Goal: Task Accomplishment & Management: Manage account settings

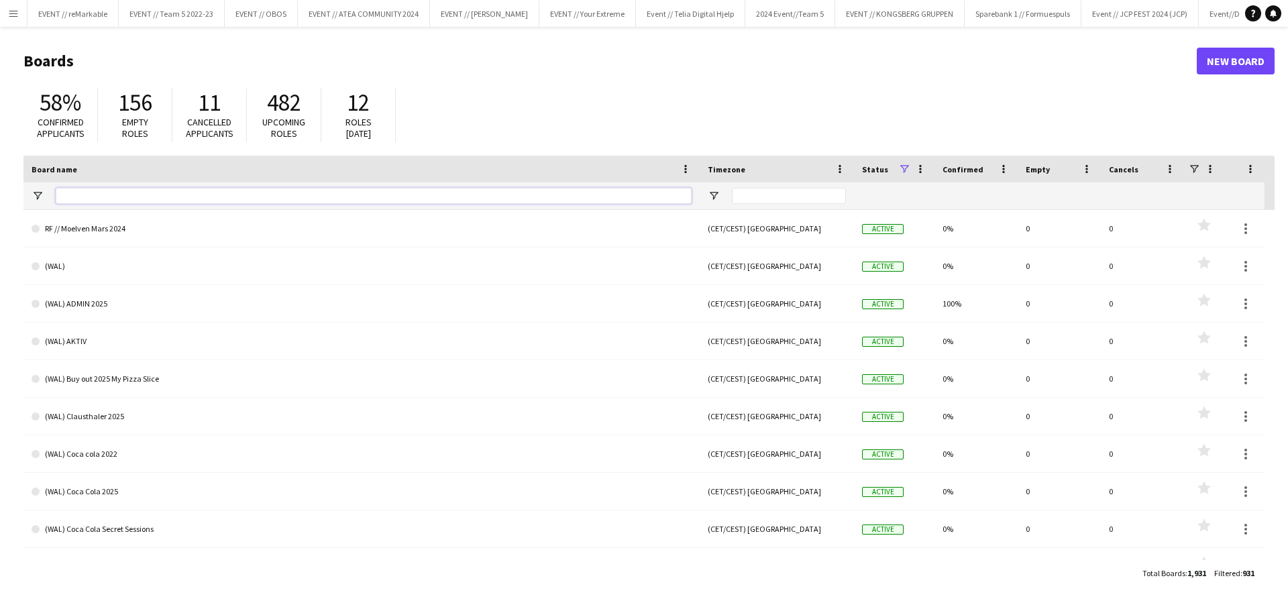
click at [91, 191] on input "Board name Filter Input" at bounding box center [374, 196] width 636 height 16
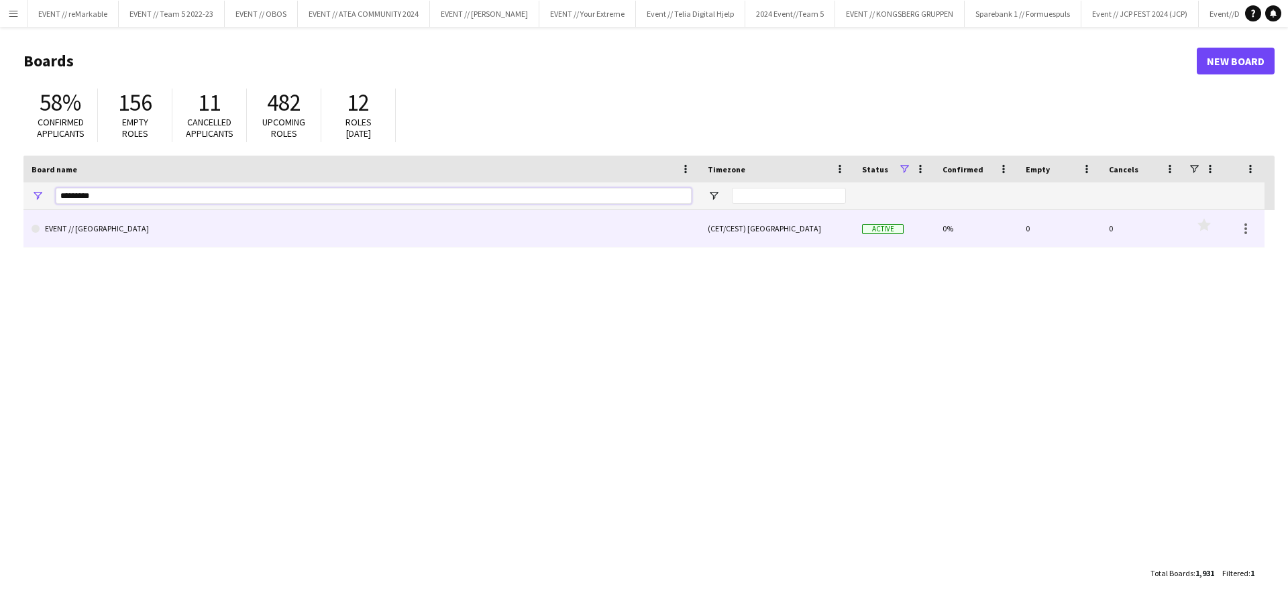
type input "*********"
click at [68, 229] on link "EVENT // [GEOGRAPHIC_DATA]" at bounding box center [362, 229] width 660 height 38
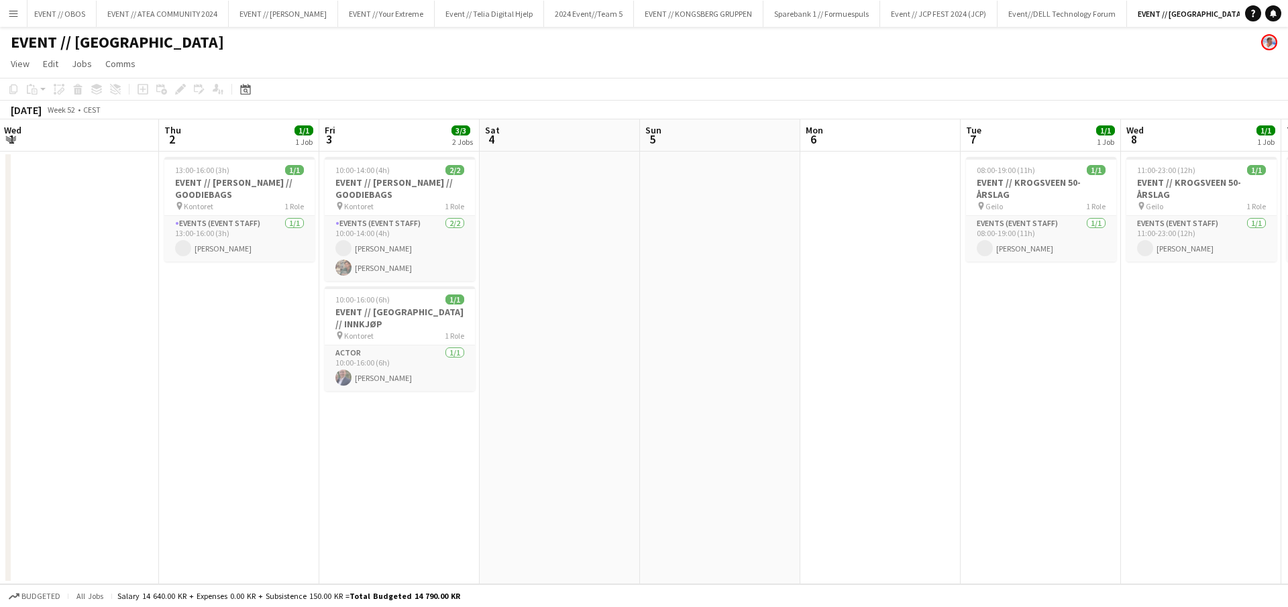
scroll to position [0, 368]
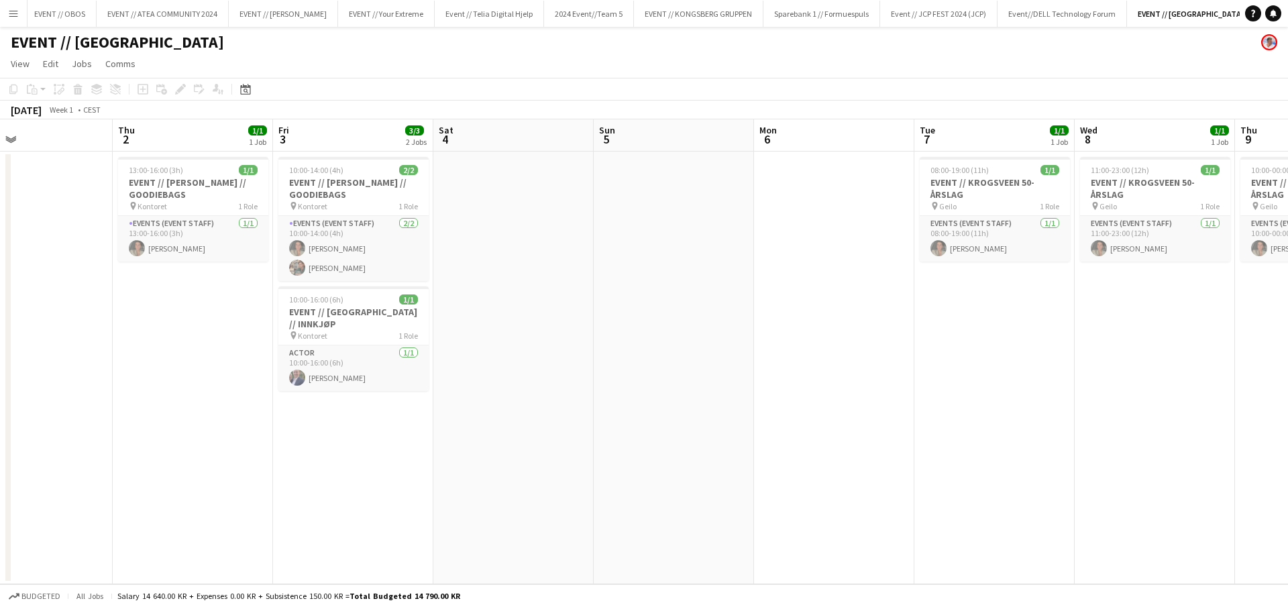
click at [8, 17] on app-icon "Menu" at bounding box center [13, 13] width 11 height 11
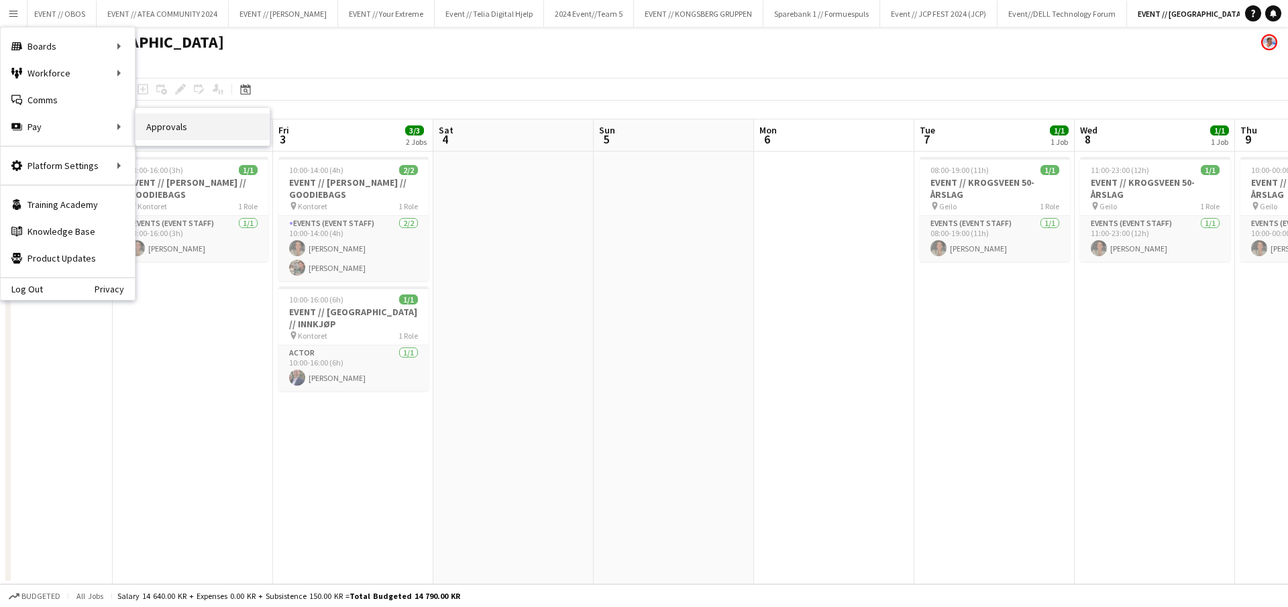
click at [221, 120] on link "Approvals" at bounding box center [203, 126] width 134 height 27
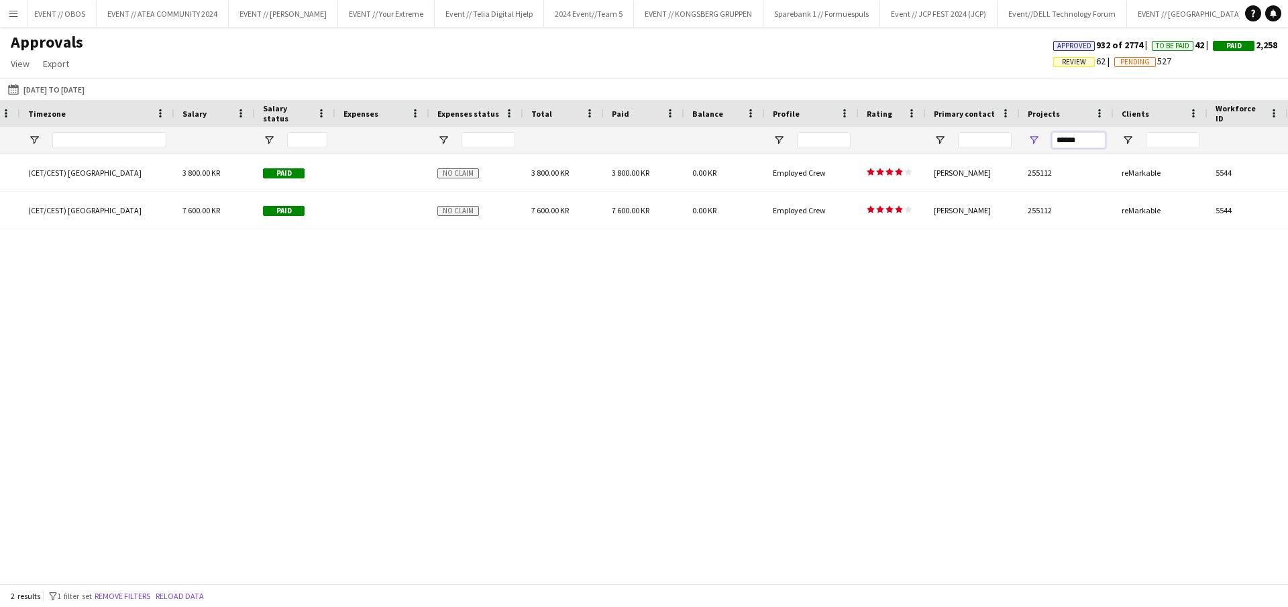
click at [1093, 133] on input "******" at bounding box center [1079, 140] width 54 height 16
click at [1082, 136] on input "******" at bounding box center [1079, 140] width 54 height 16
drag, startPoint x: 1087, startPoint y: 136, endPoint x: 1056, endPoint y: 137, distance: 31.5
click at [1056, 137] on input "******" at bounding box center [1079, 140] width 54 height 16
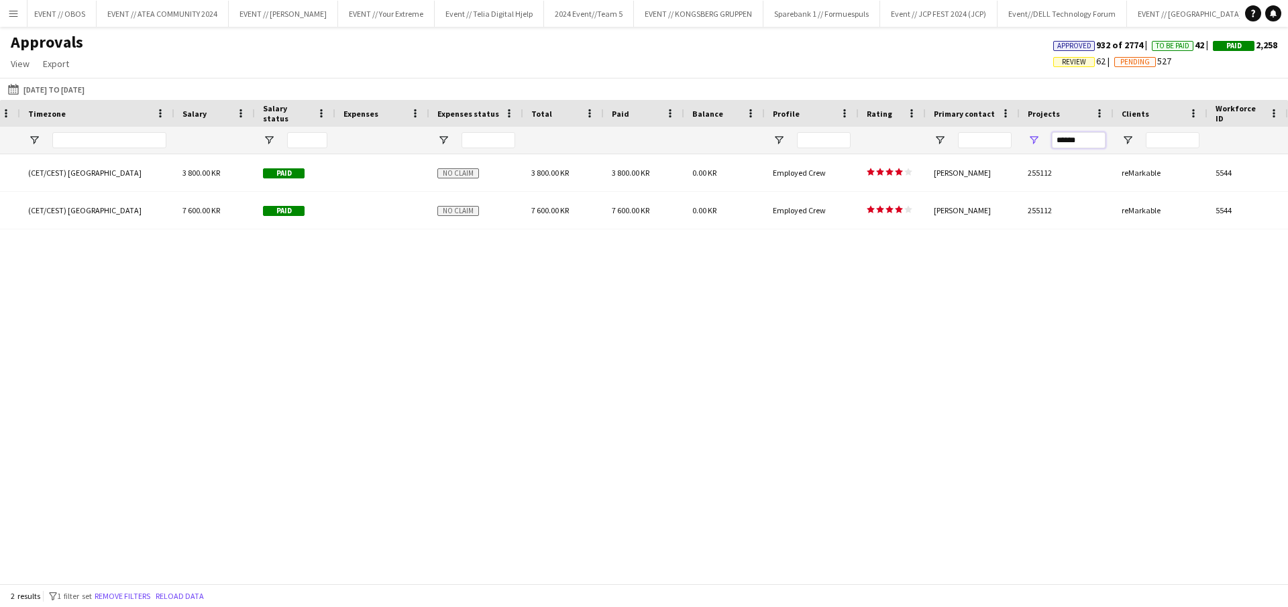
paste input "Projects Filter Input"
type input "******"
click at [1112, 248] on div "10:00 - 14:00 (CET/CEST) [GEOGRAPHIC_DATA] 3 800.00 KR Paid No claim 3 800.00 K…" at bounding box center [644, 368] width 1288 height 429
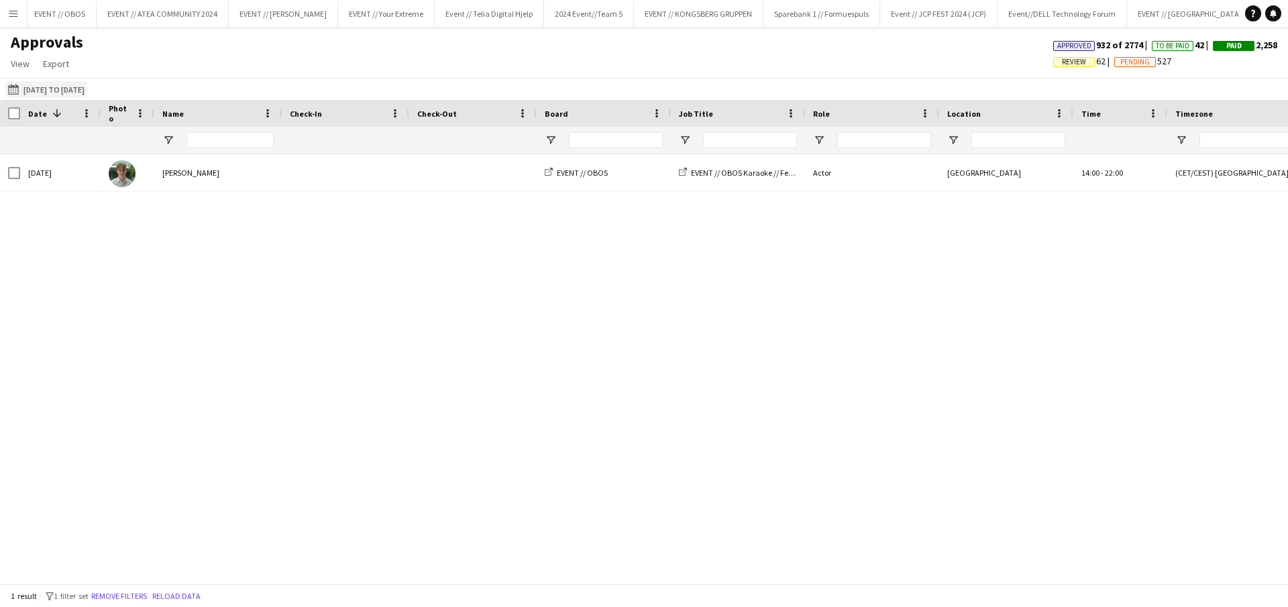
click at [48, 87] on button "[DATE] to [DATE] [DATE] to [DATE]" at bounding box center [46, 89] width 82 height 16
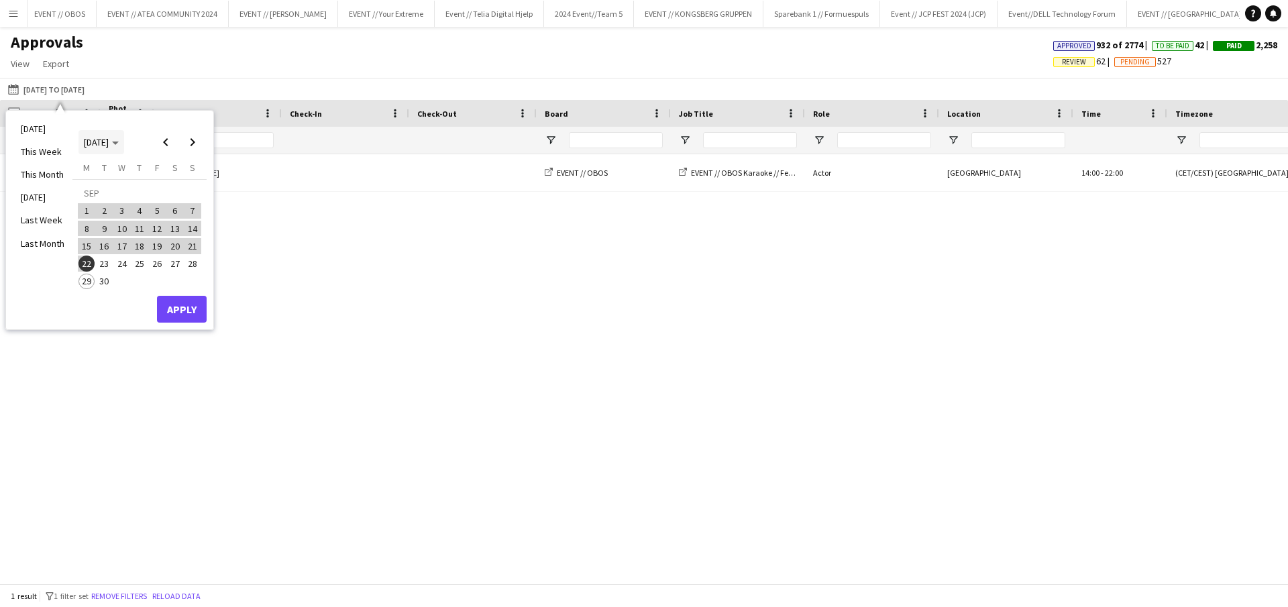
click at [109, 142] on span "[DATE]" at bounding box center [96, 142] width 25 height 12
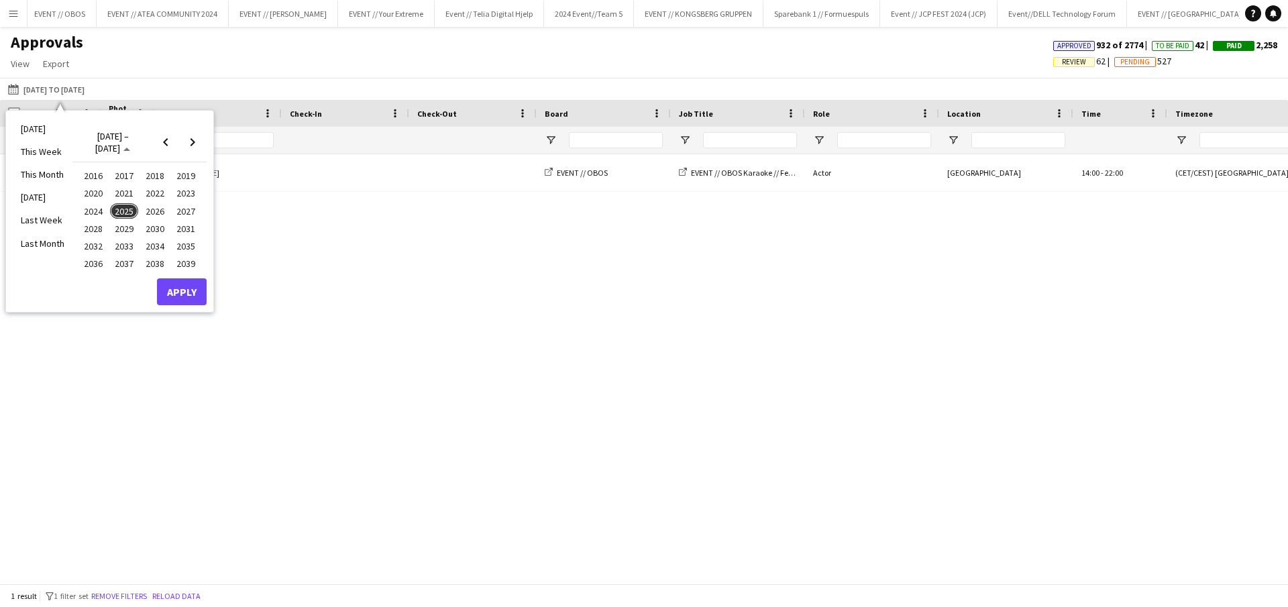
click at [125, 212] on span "2025" at bounding box center [124, 211] width 28 height 16
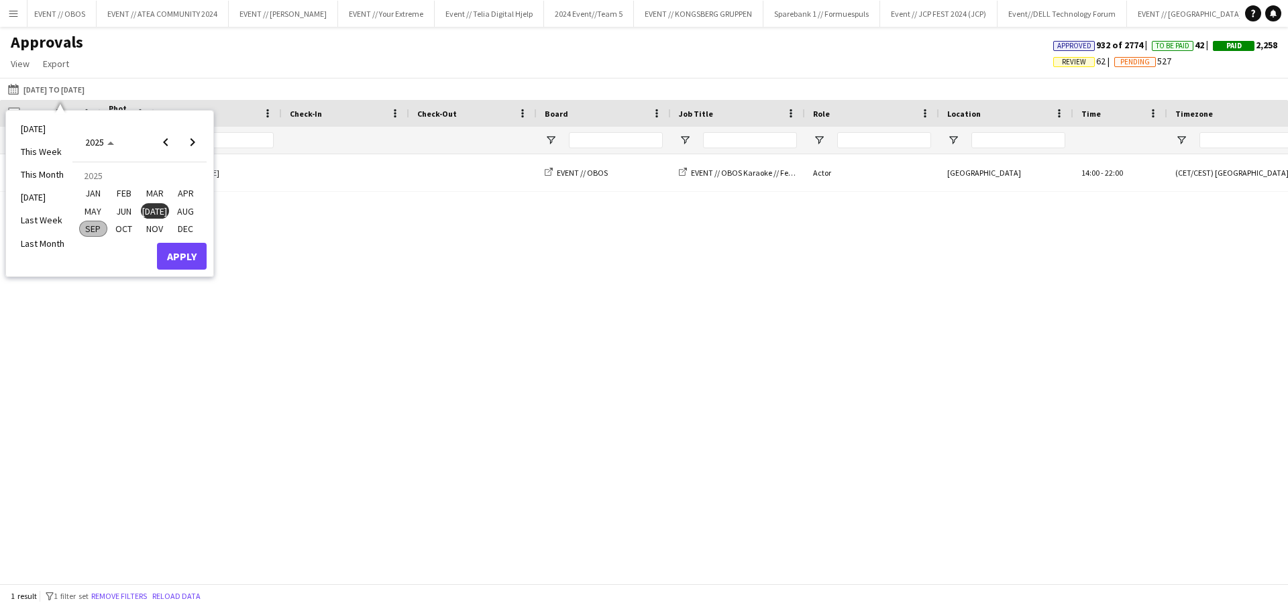
click at [92, 193] on span "JAN" at bounding box center [93, 194] width 28 height 16
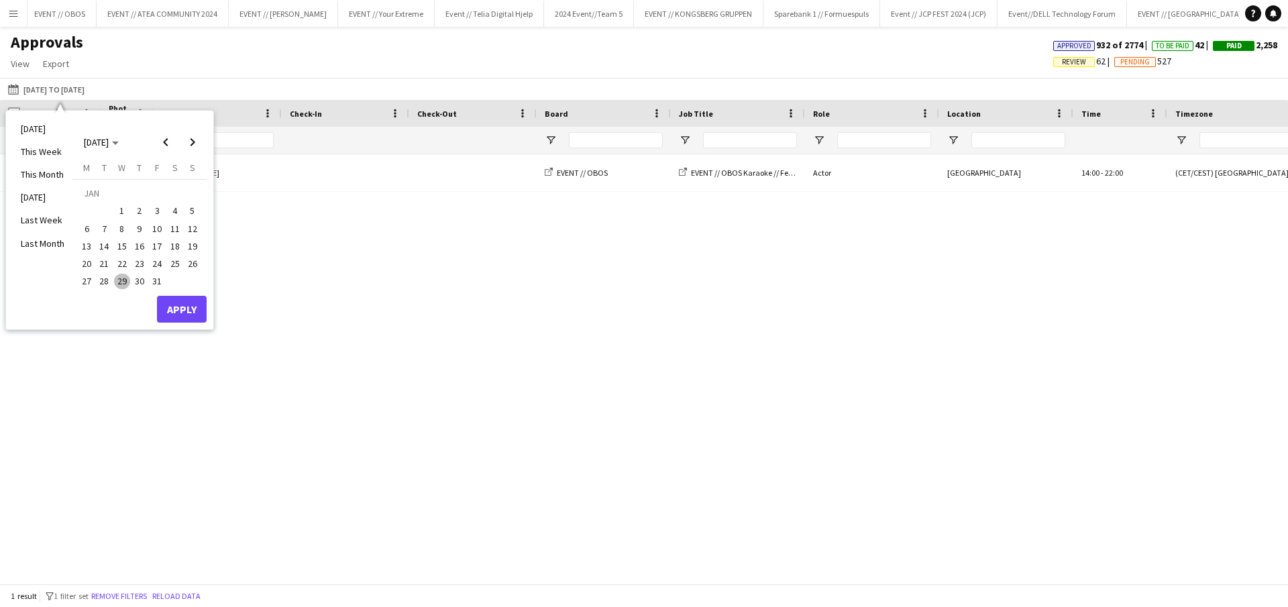
click at [123, 213] on span "1" at bounding box center [122, 211] width 16 height 16
click at [193, 145] on span "Next month" at bounding box center [192, 142] width 27 height 27
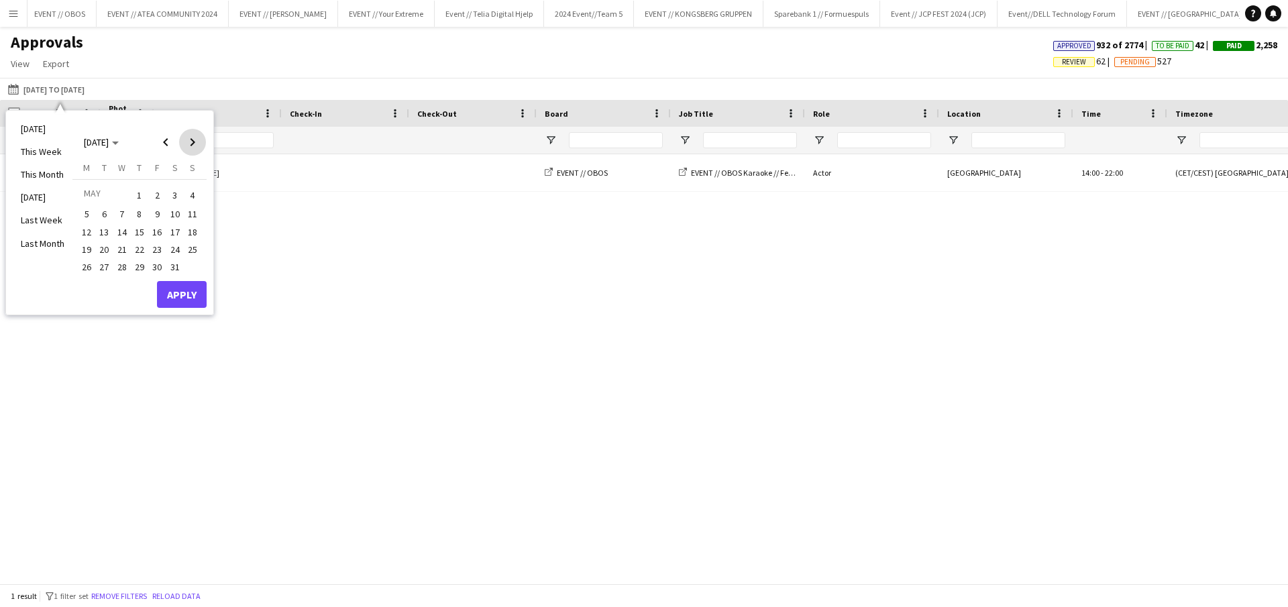
click at [193, 145] on span "Next month" at bounding box center [192, 142] width 27 height 27
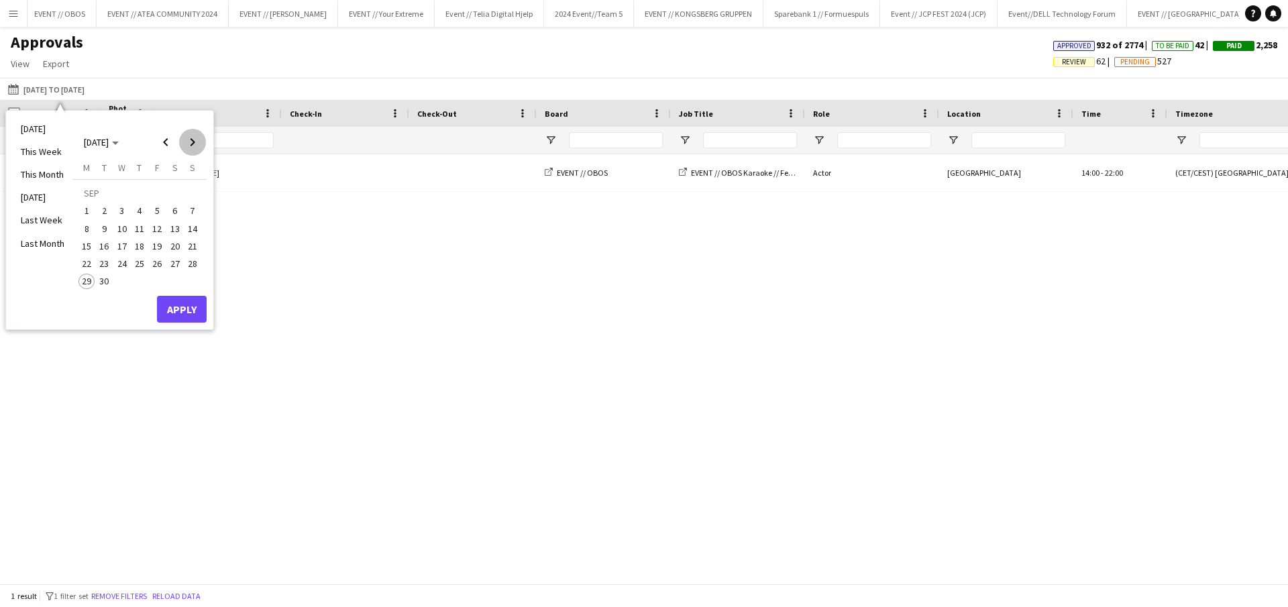
click at [193, 145] on span "Next month" at bounding box center [192, 142] width 27 height 27
click at [172, 136] on span "Previous month" at bounding box center [165, 142] width 27 height 27
click at [173, 144] on span "Previous month" at bounding box center [165, 142] width 27 height 27
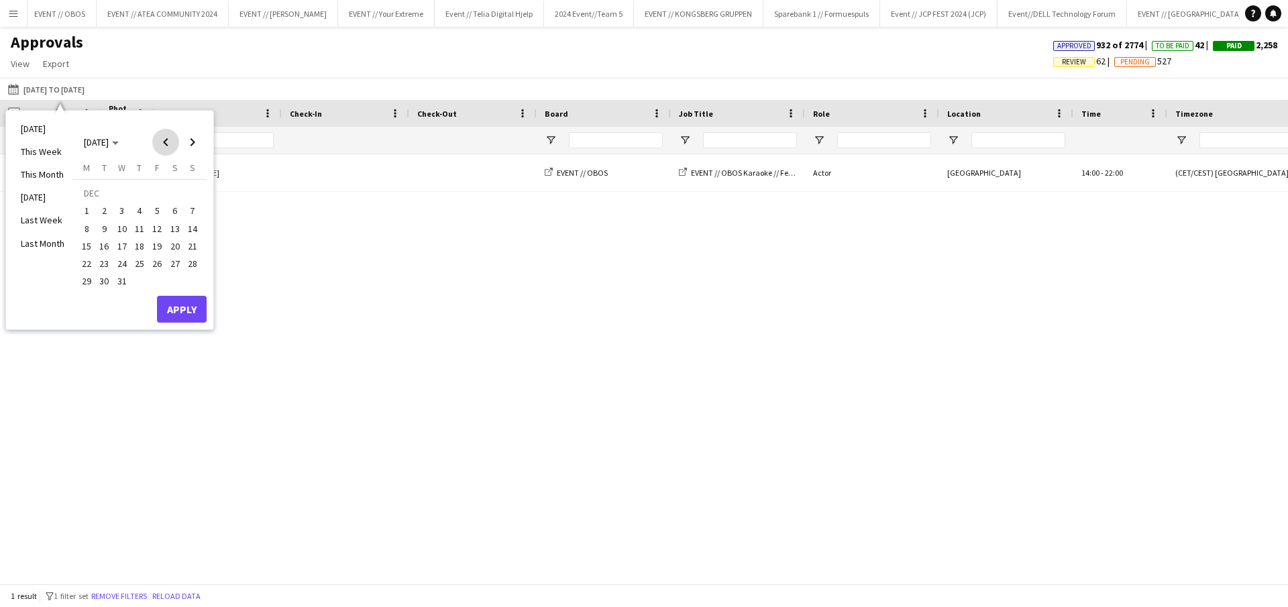
click at [173, 144] on span "Previous month" at bounding box center [165, 142] width 27 height 27
click at [200, 142] on span "Next month" at bounding box center [192, 142] width 27 height 27
click at [93, 279] on span "29" at bounding box center [86, 282] width 16 height 16
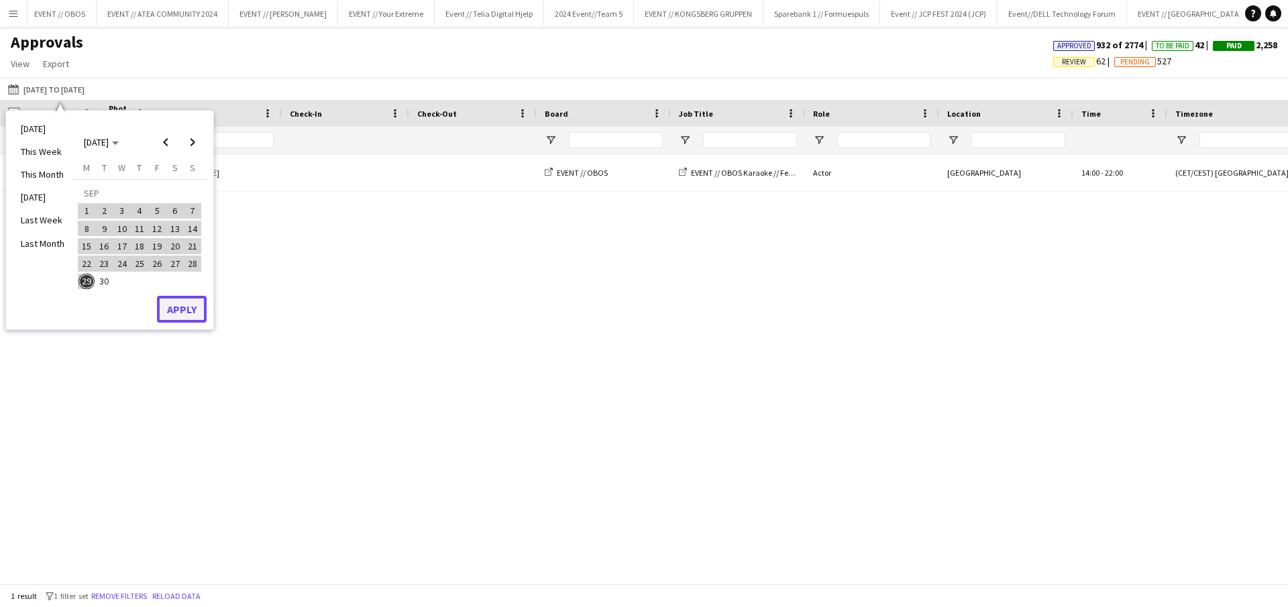
click at [182, 305] on button "Apply" at bounding box center [182, 309] width 50 height 27
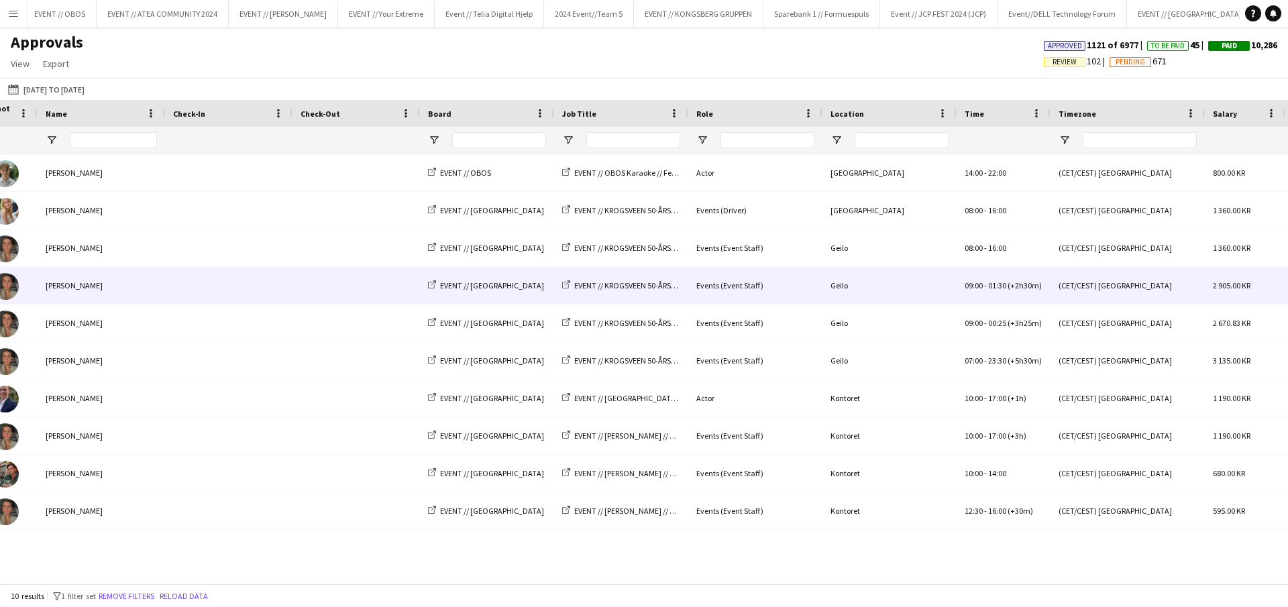
scroll to position [0, 136]
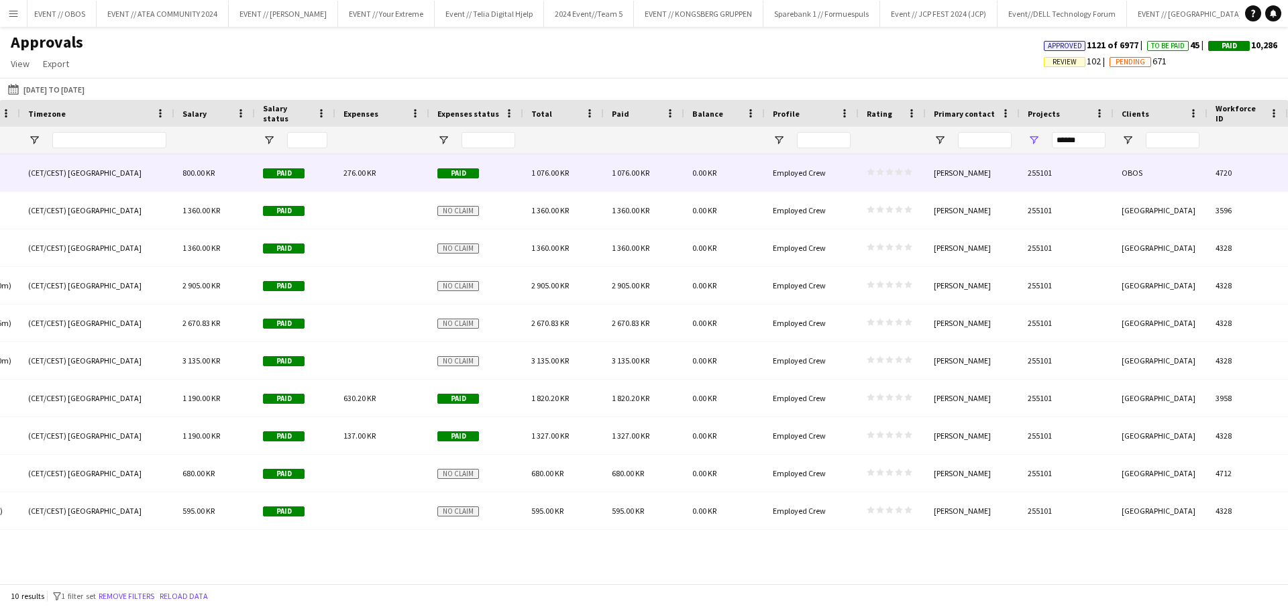
click at [619, 172] on span "1 076.00 KR" at bounding box center [631, 173] width 38 height 10
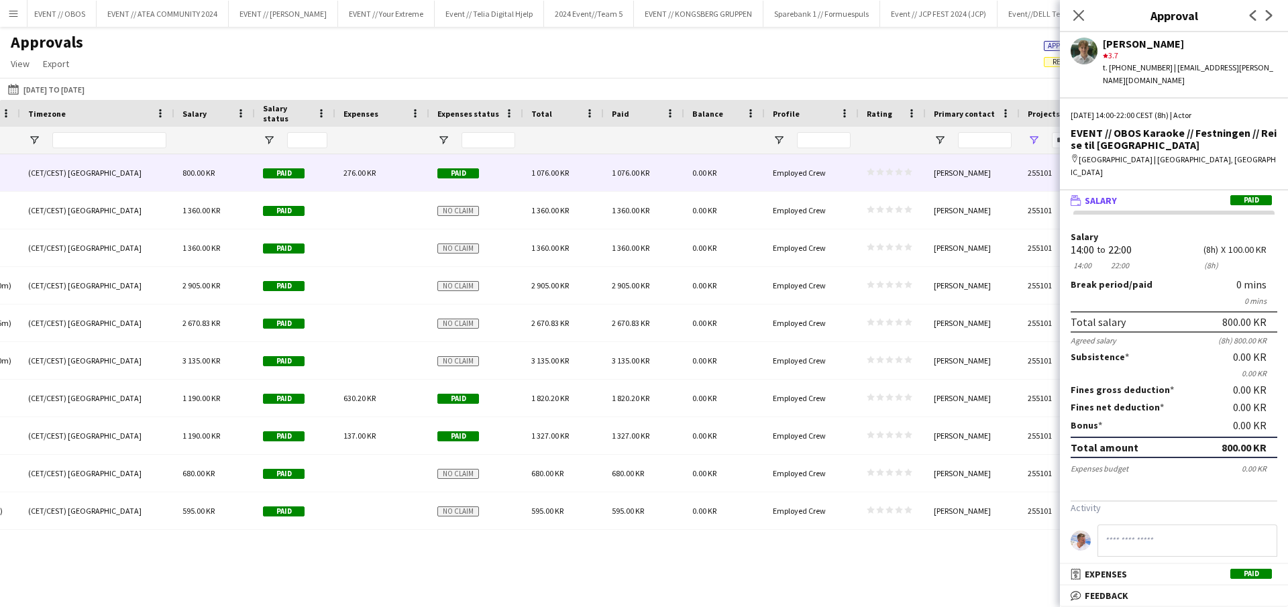
click at [749, 36] on div "Approvals View Customise view Customise filters Reset Filters Reset View Reset …" at bounding box center [644, 55] width 1288 height 46
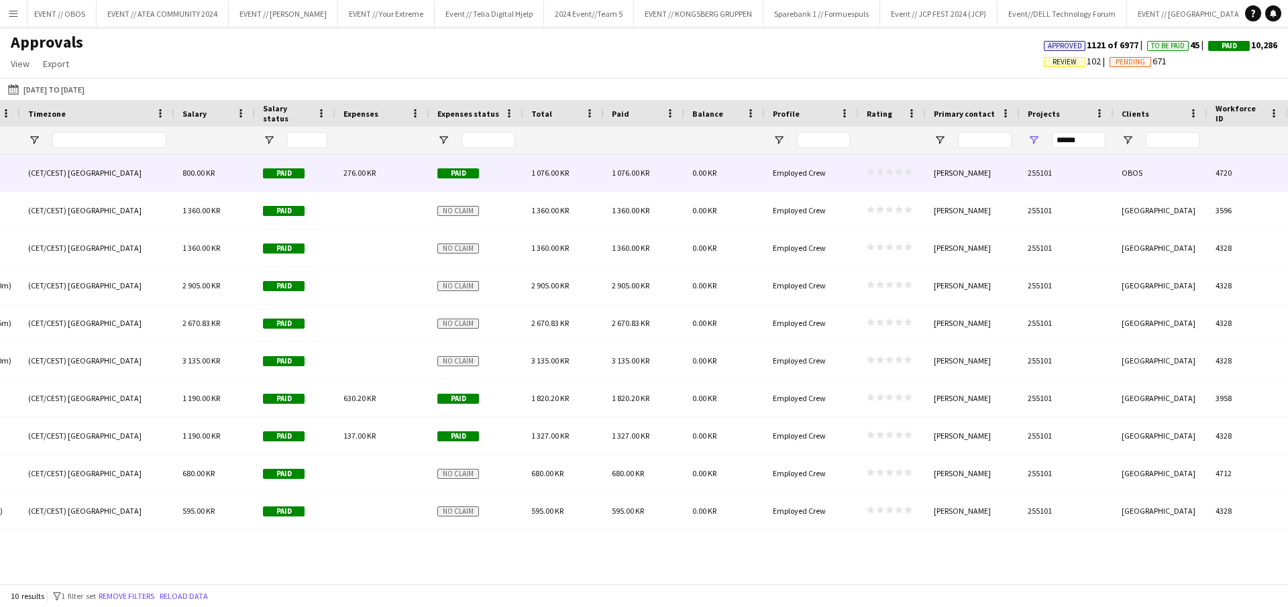
drag, startPoint x: 1056, startPoint y: 176, endPoint x: 1022, endPoint y: 176, distance: 33.5
click at [1022, 176] on div "255101" at bounding box center [1067, 172] width 94 height 37
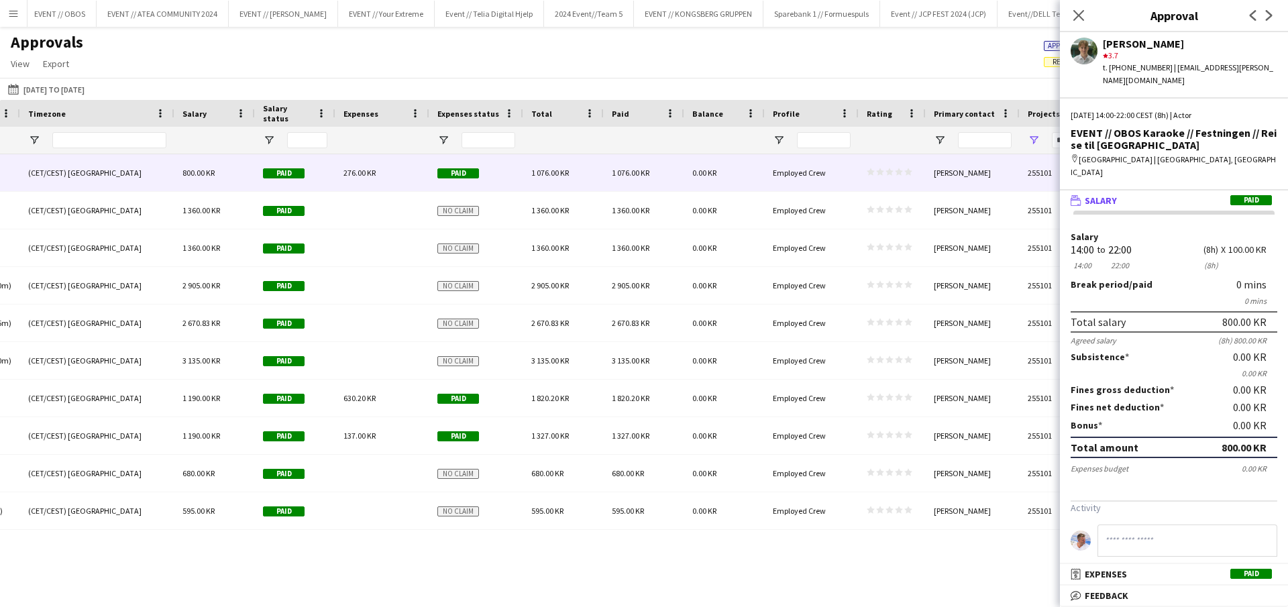
click at [1026, 92] on div "[DATE] to [DATE] [DATE] to [DATE] [DATE] This Week This Month [DATE] Last Week …" at bounding box center [644, 89] width 1288 height 22
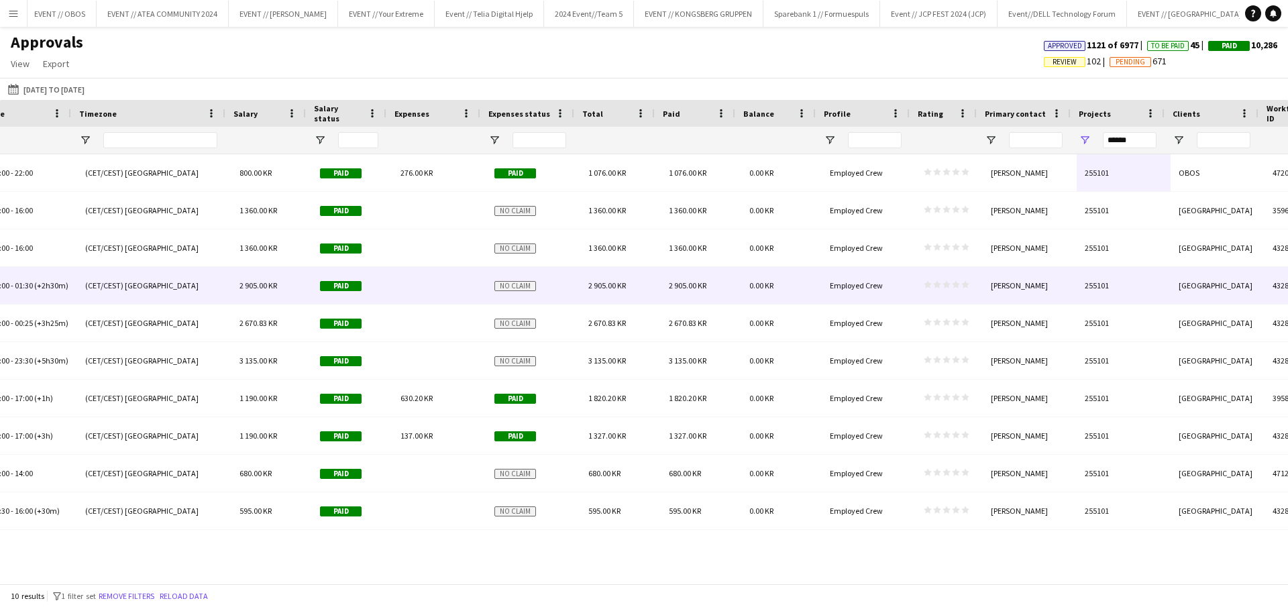
scroll to position [0, 1087]
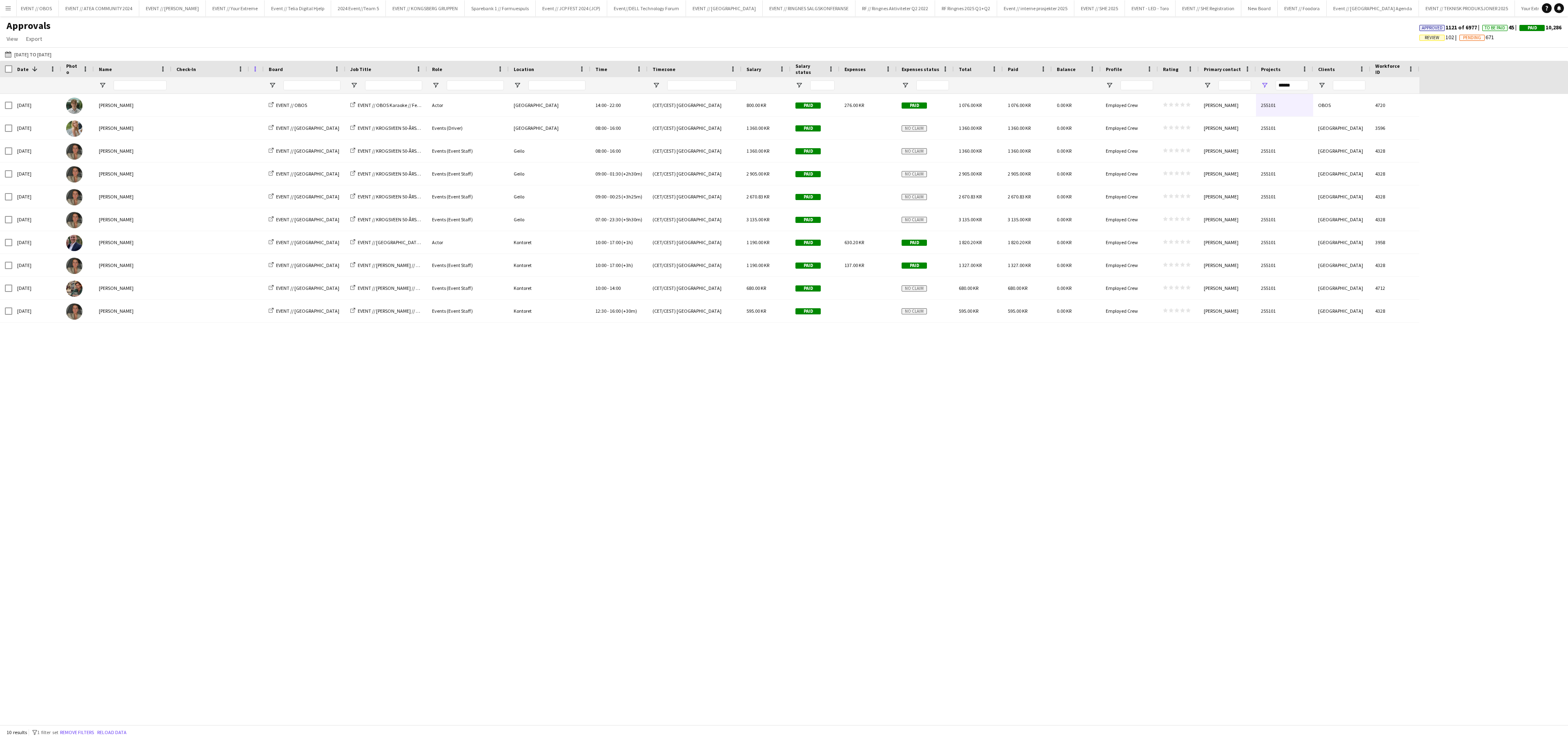
drag, startPoint x: 326, startPoint y: 69, endPoint x: 254, endPoint y: 68, distance: 72.0
click at [254, 68] on div "Check-Out" at bounding box center [256, 69] width 15 height 16
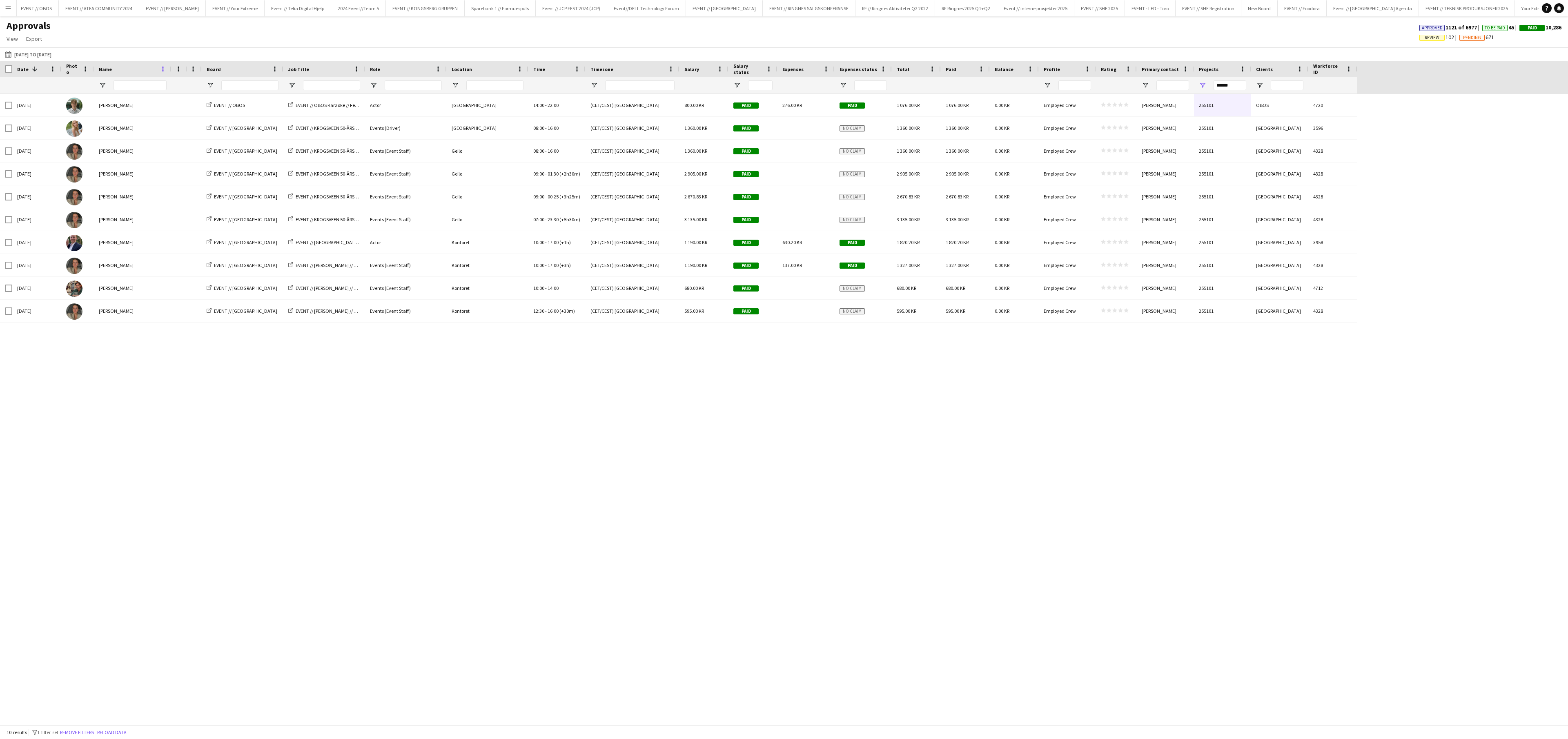
drag, startPoint x: 247, startPoint y: 68, endPoint x: 166, endPoint y: 69, distance: 81.0
click at [166, 68] on div "Location Time Timezone Salary 1" at bounding box center [679, 69] width 1357 height 16
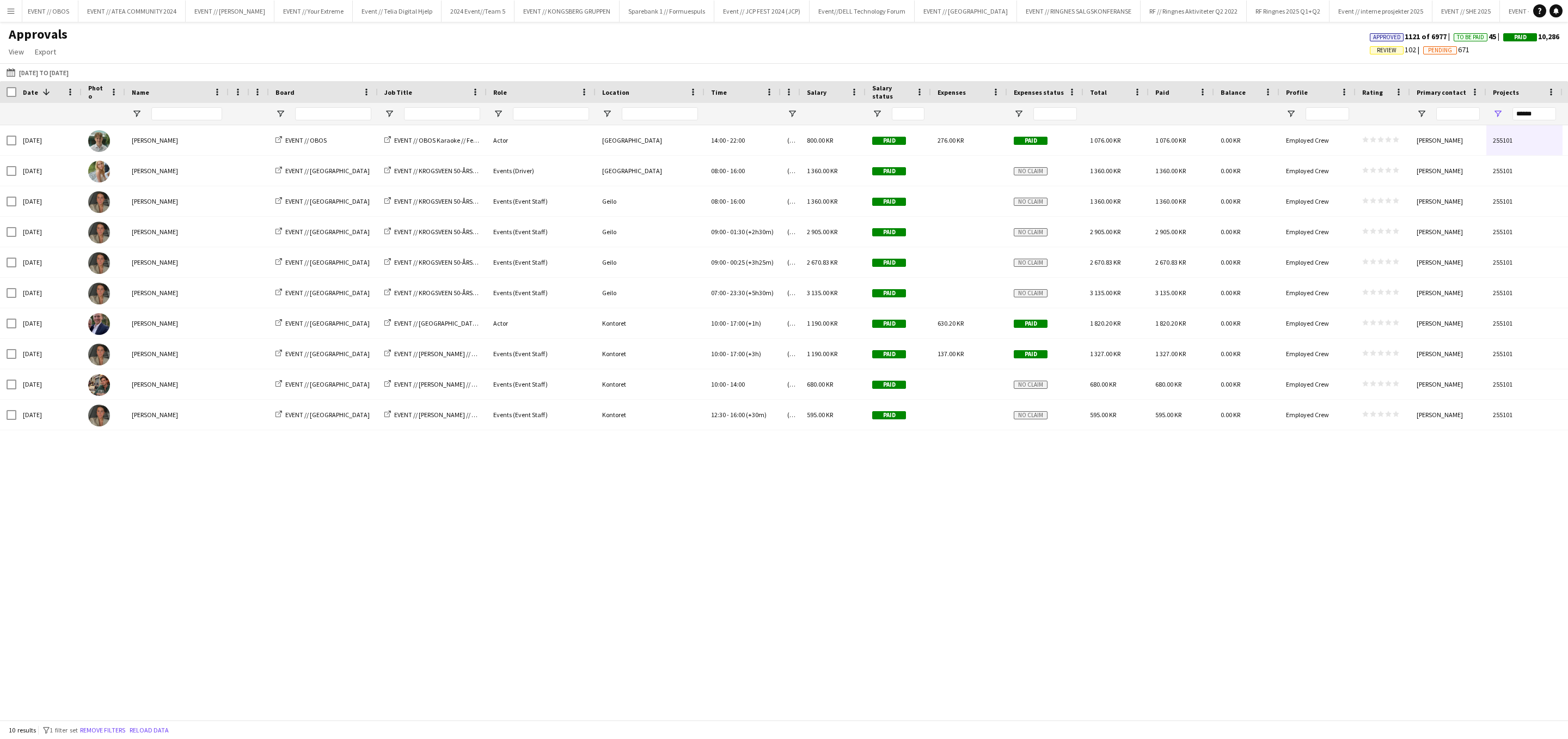
drag, startPoint x: 905, startPoint y: 92, endPoint x: 791, endPoint y: 98, distance: 114.2
click at [791, 98] on div "Timezone" at bounding box center [790, 92] width 19 height 22
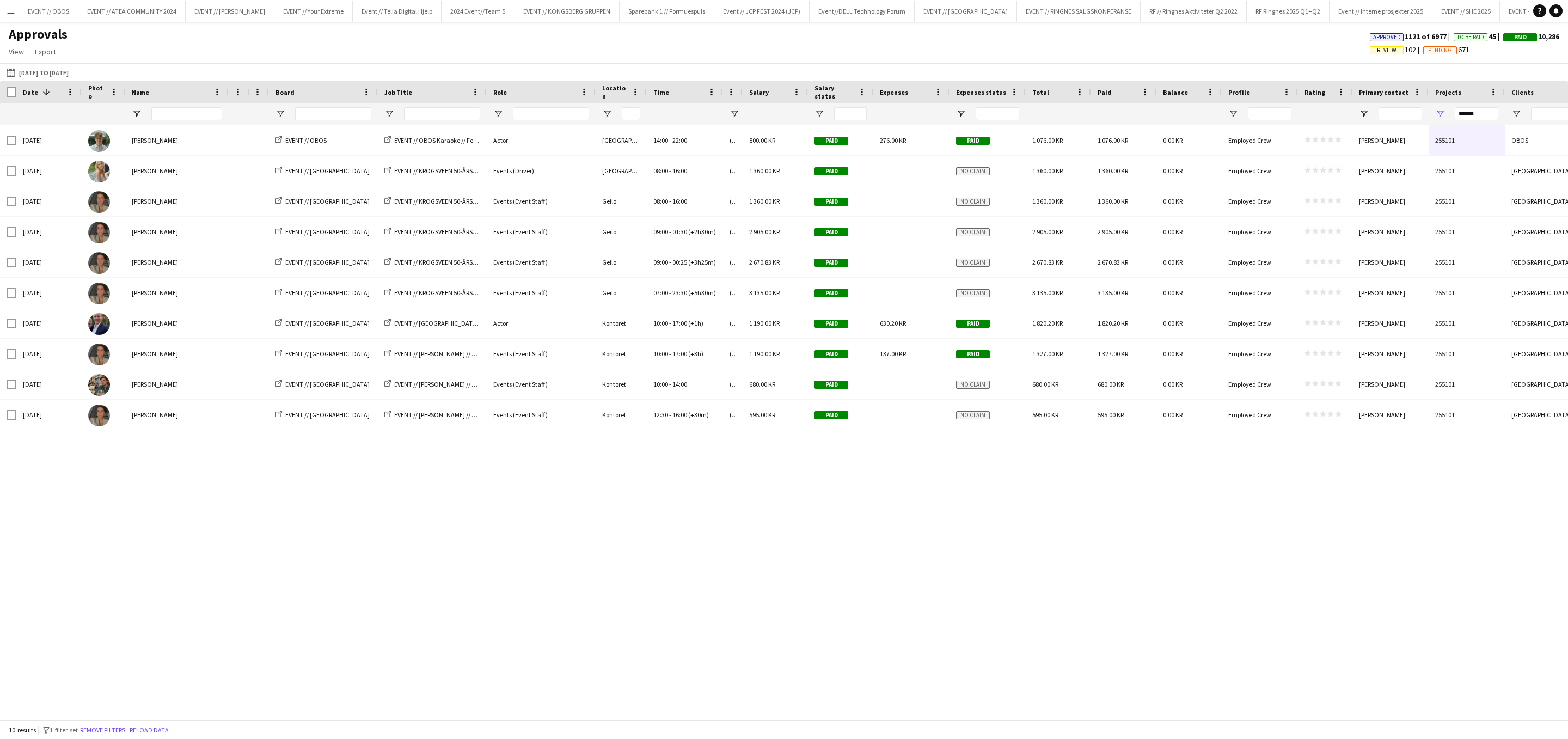
drag, startPoint x: 702, startPoint y: 96, endPoint x: 644, endPoint y: 95, distance: 58.0
click at [644, 95] on div at bounding box center [646, 92] width 4 height 22
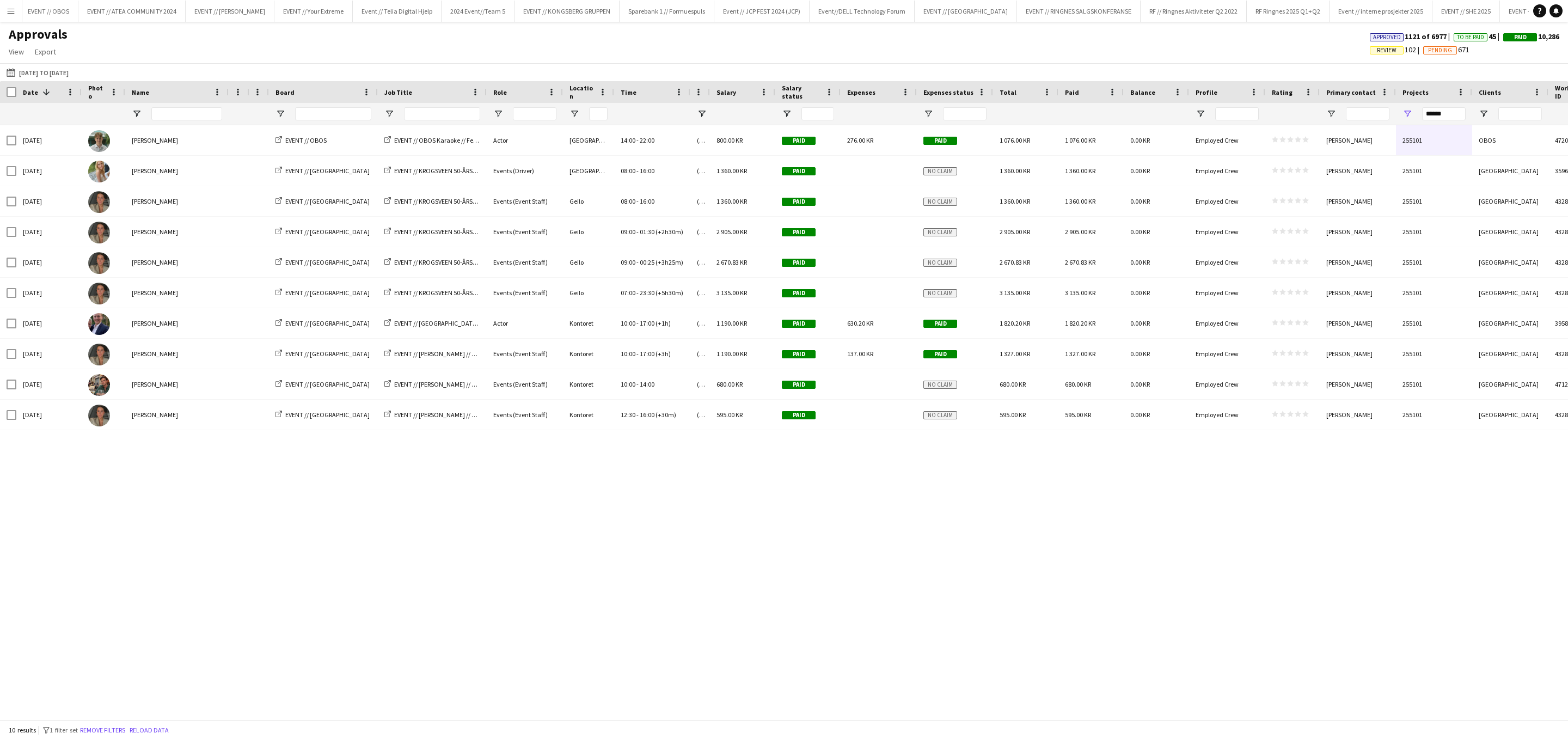
drag, startPoint x: 593, startPoint y: 92, endPoint x: 561, endPoint y: 92, distance: 32.0
click at [561, 92] on div at bounding box center [562, 92] width 4 height 22
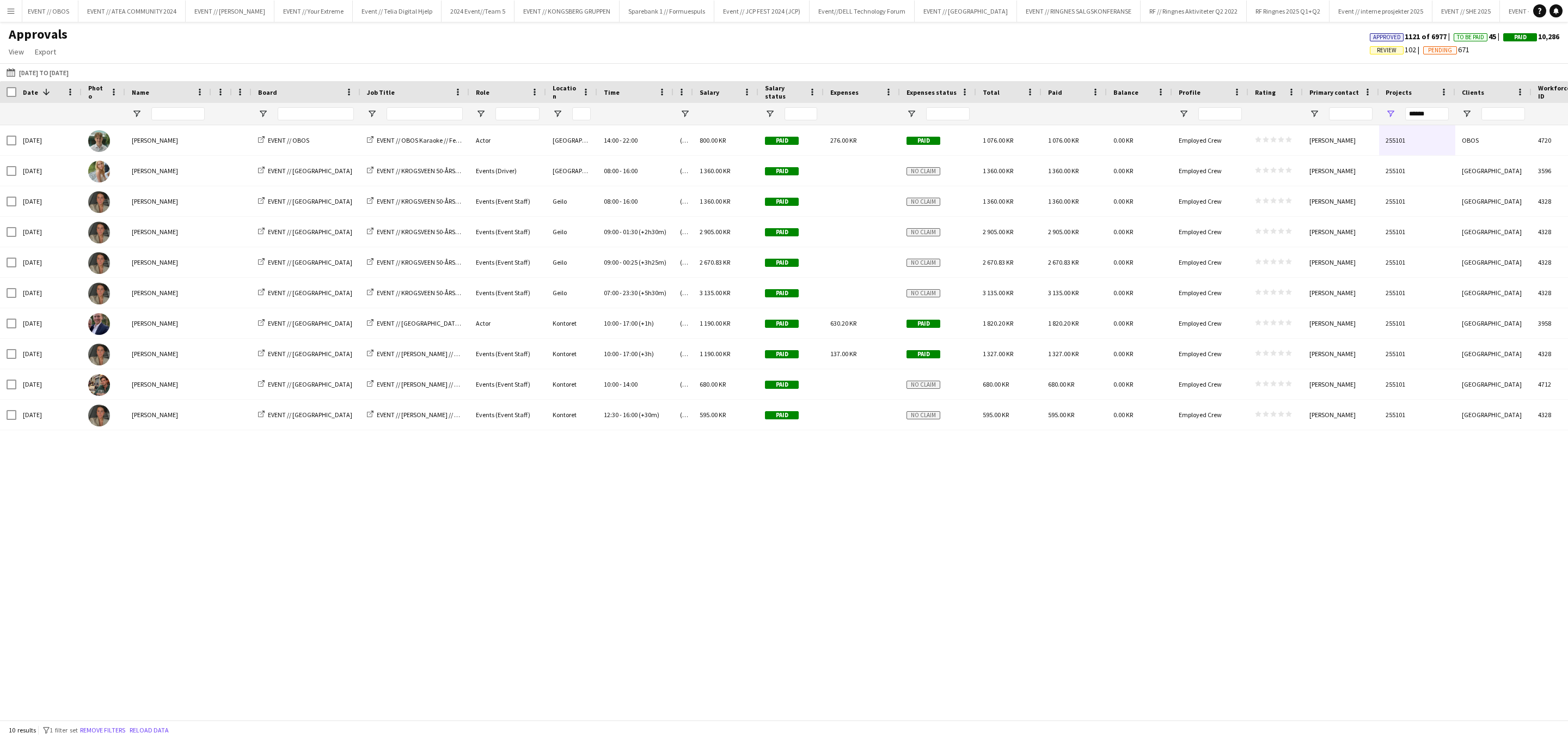
drag, startPoint x: 228, startPoint y: 92, endPoint x: 206, endPoint y: 87, distance: 22.6
click at [209, 87] on div at bounding box center [210, 92] width 4 height 22
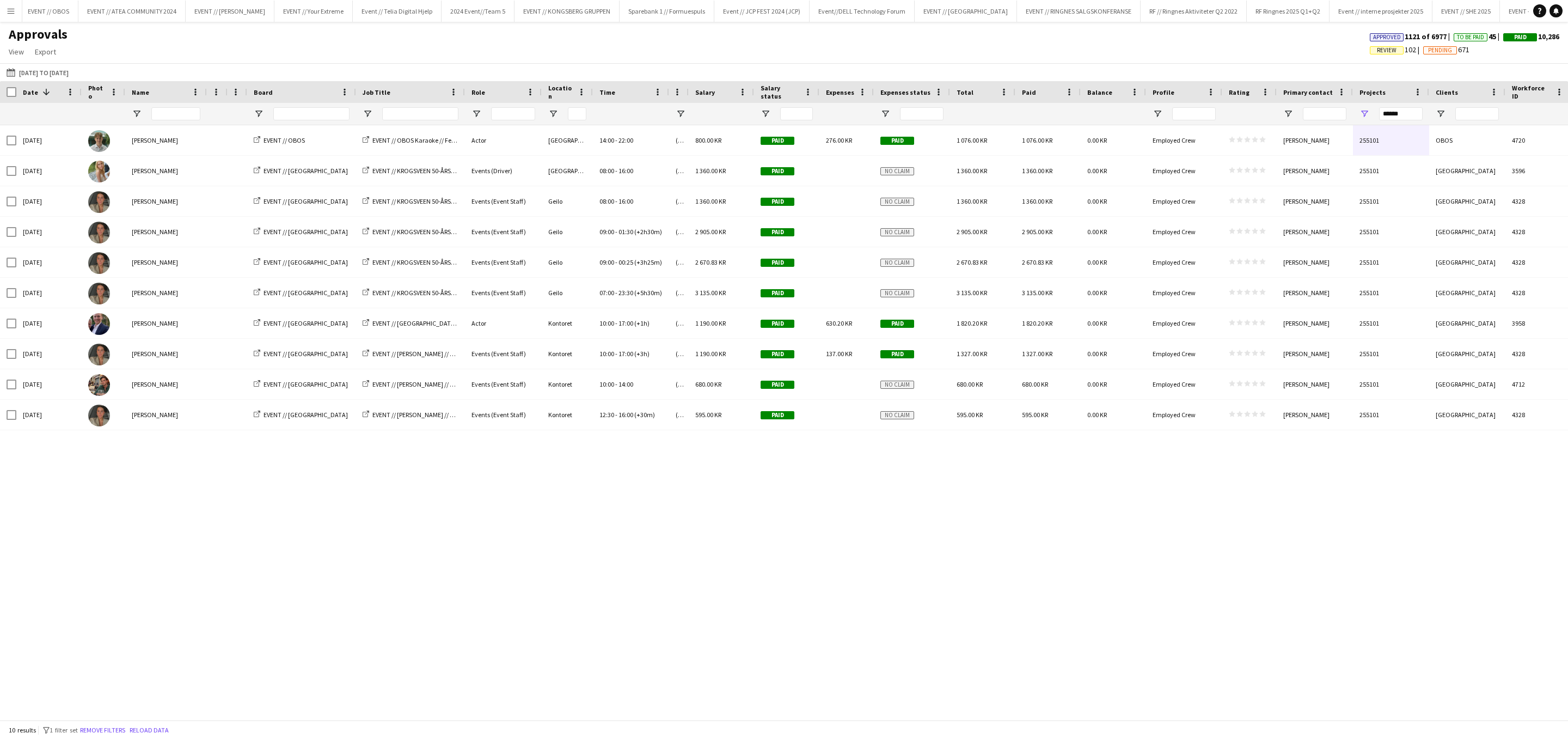
drag, startPoint x: 894, startPoint y: 93, endPoint x: 872, endPoint y: 98, distance: 22.6
click at [872, 98] on div at bounding box center [872, 92] width 4 height 22
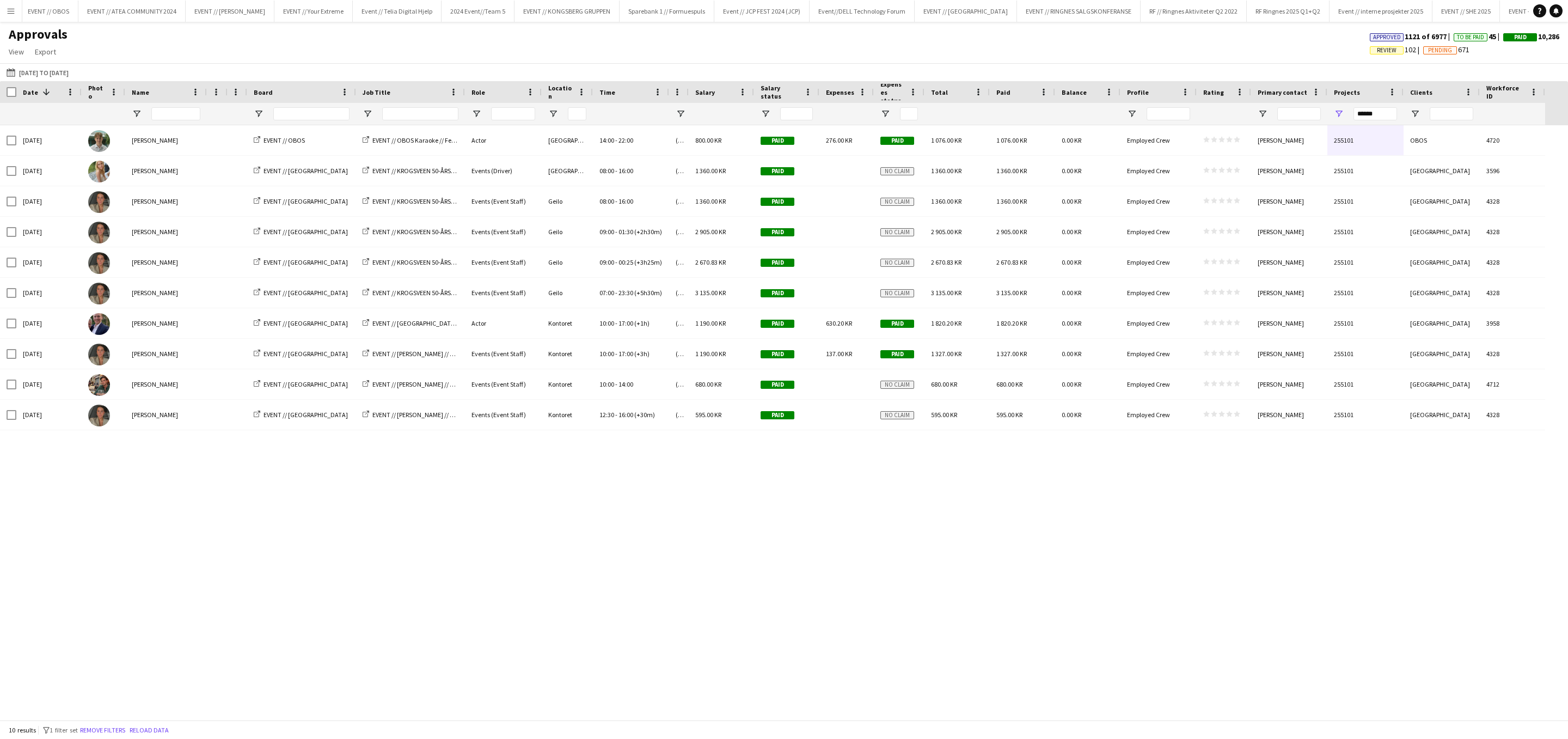
drag, startPoint x: 947, startPoint y: 93, endPoint x: 921, endPoint y: 93, distance: 26.0
click at [922, 93] on div at bounding box center [924, 92] width 4 height 22
click at [986, 93] on div "Total" at bounding box center [957, 92] width 65 height 22
drag, startPoint x: 989, startPoint y: 93, endPoint x: 970, endPoint y: 93, distance: 19.0
click at [973, 93] on div at bounding box center [975, 92] width 4 height 22
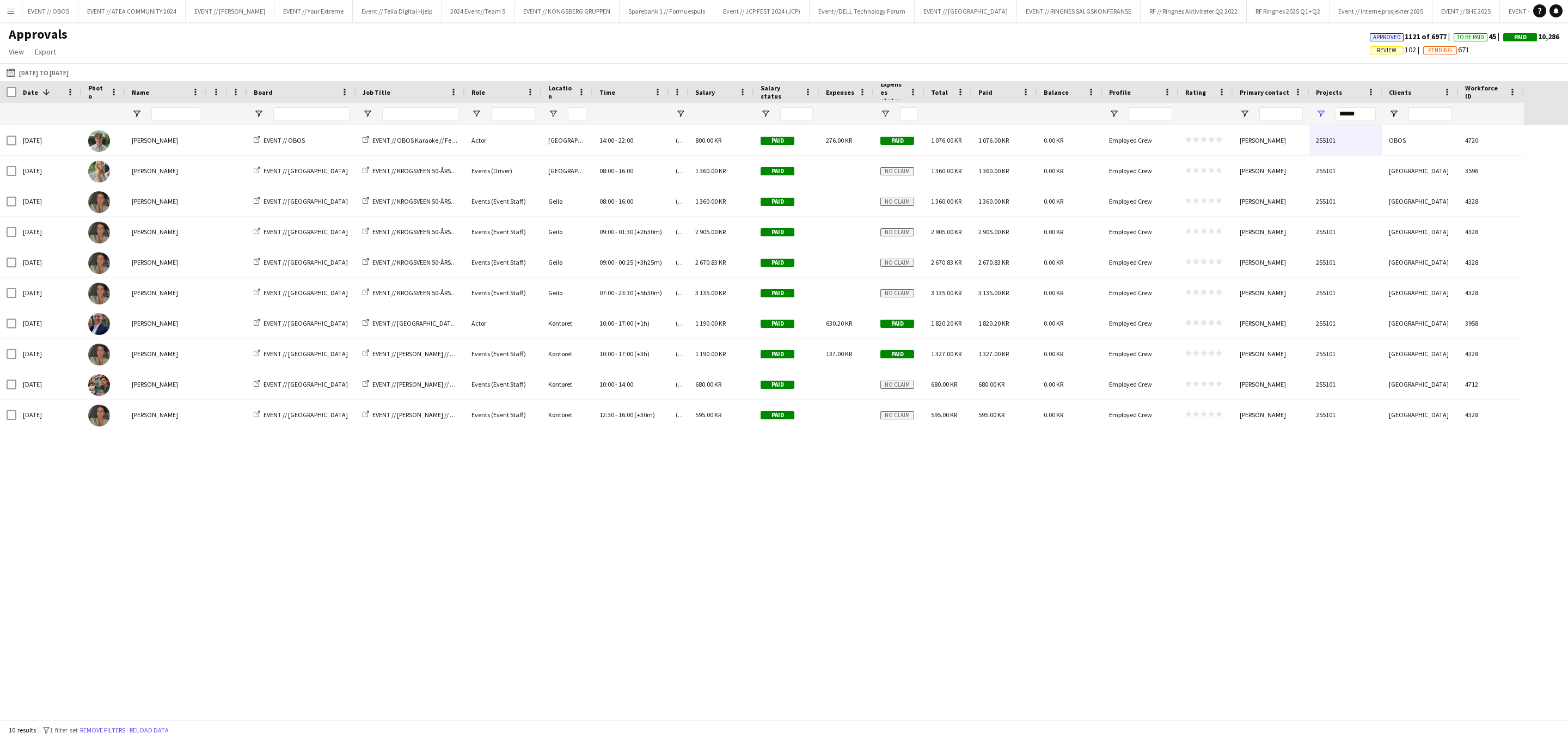
click at [1045, 94] on div at bounding box center [1381, 92] width 4 height 22
click at [1045, 492] on div "[GEOGRAPHIC_DATA] 14:00 - 22:00 (CET/CEST) [GEOGRAPHIC_DATA] 800.00 KR Paid 255…" at bounding box center [784, 422] width 1568 height 595
click at [41, 52] on span "Export" at bounding box center [45, 52] width 21 height 10
click at [82, 76] on span "Export as XLSX" at bounding box center [63, 76] width 47 height 10
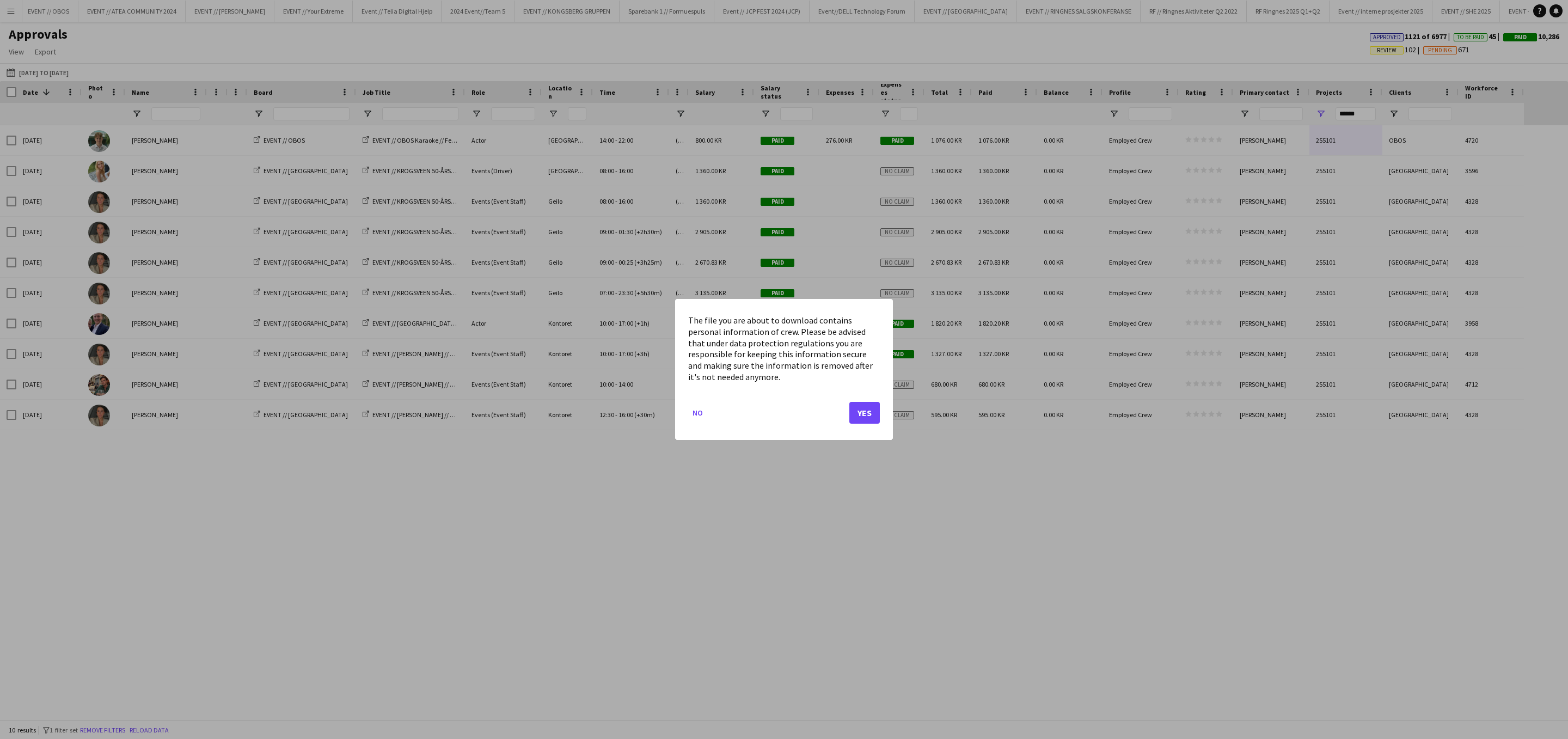
drag, startPoint x: 700, startPoint y: 318, endPoint x: 783, endPoint y: 383, distance: 105.4
click at [783, 382] on mat-dialog-content "The file you are about to download contains personal information of crew. Pleas…" at bounding box center [784, 348] width 192 height 74
click at [858, 417] on button "Yes" at bounding box center [864, 413] width 31 height 22
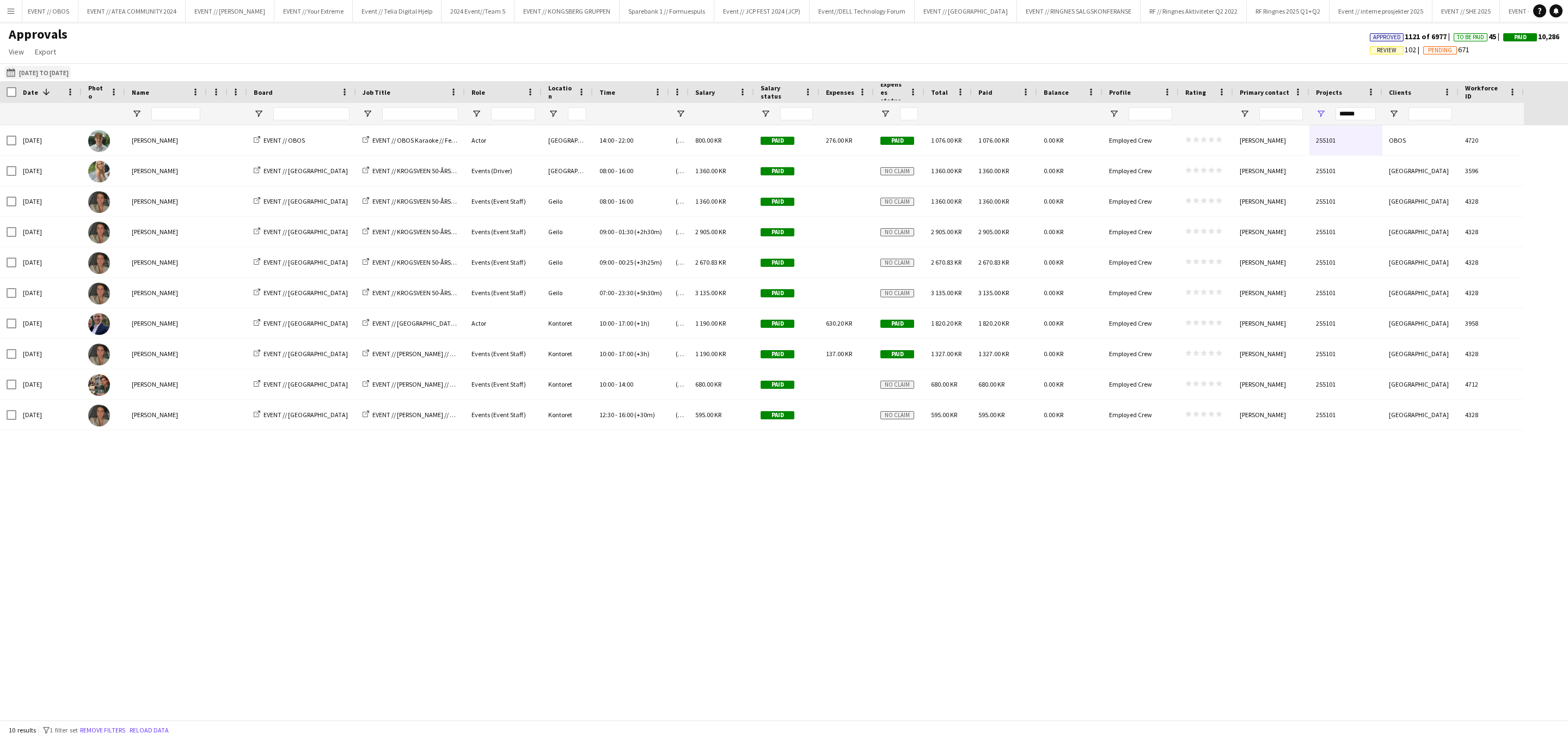
click at [46, 74] on button "[DATE] to [DATE] [DATE] to [DATE]" at bounding box center [37, 72] width 67 height 13
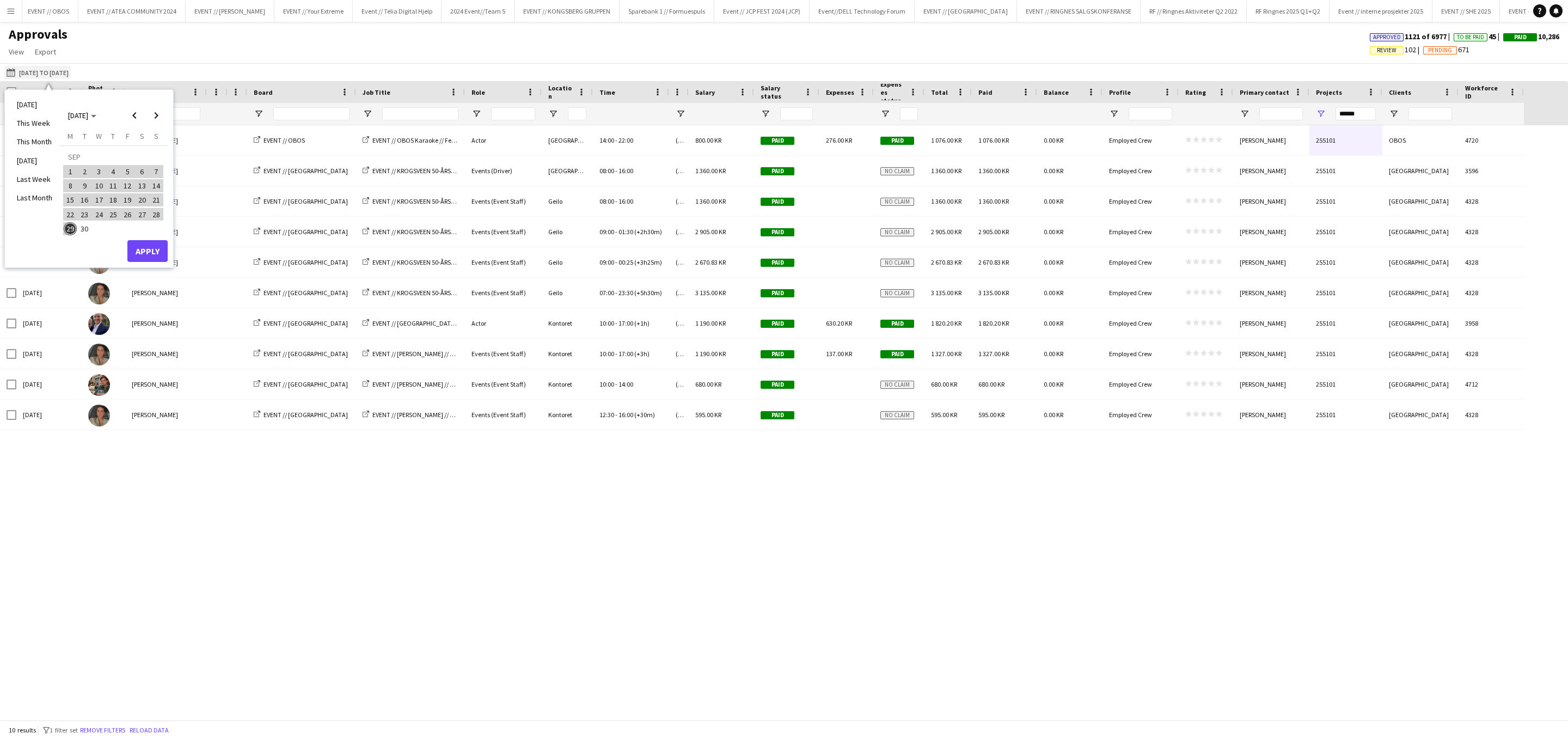
click at [35, 71] on button "[DATE] to [DATE] [DATE] to [DATE]" at bounding box center [37, 72] width 67 height 13
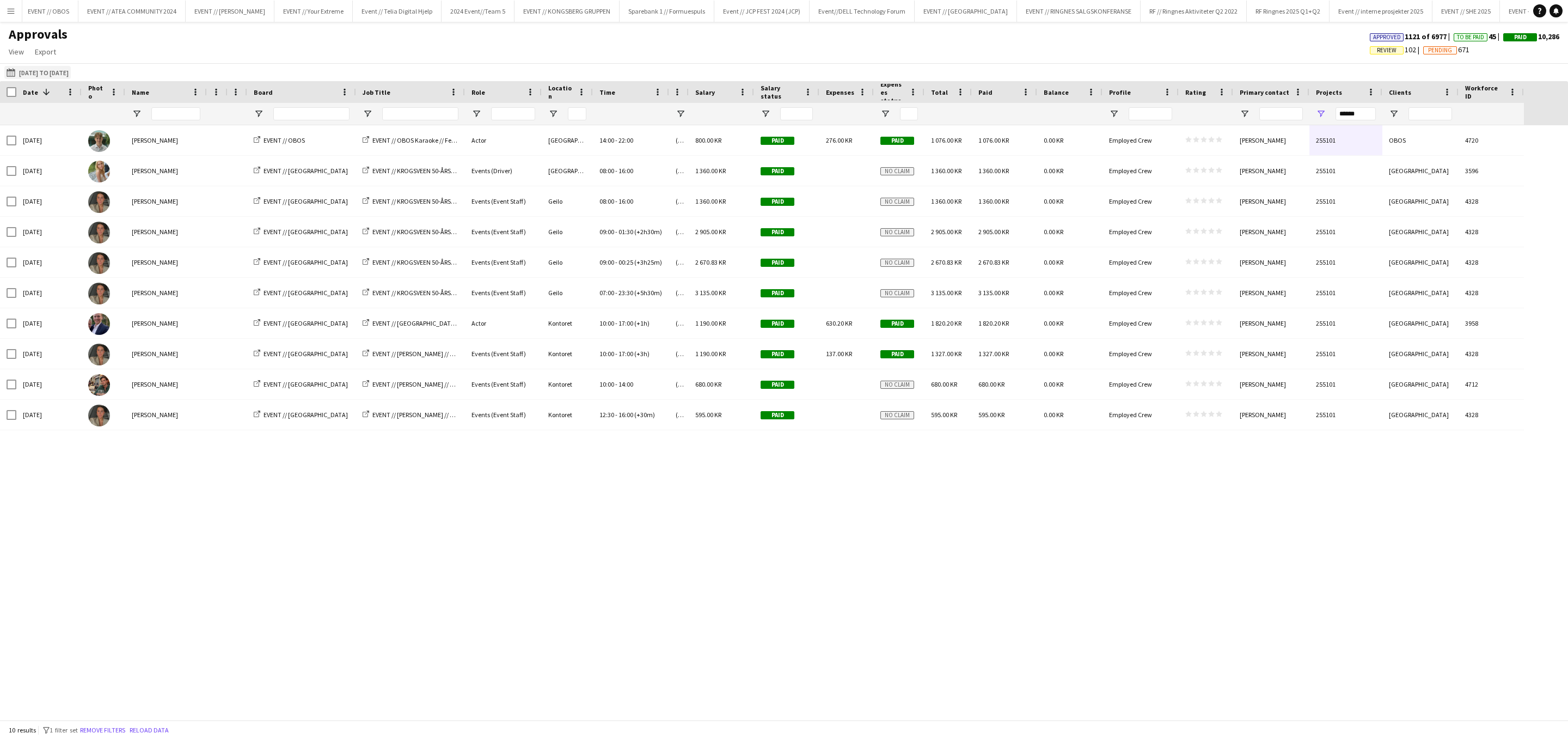
click at [35, 71] on button "[DATE] to [DATE] [DATE] to [DATE]" at bounding box center [37, 72] width 67 height 13
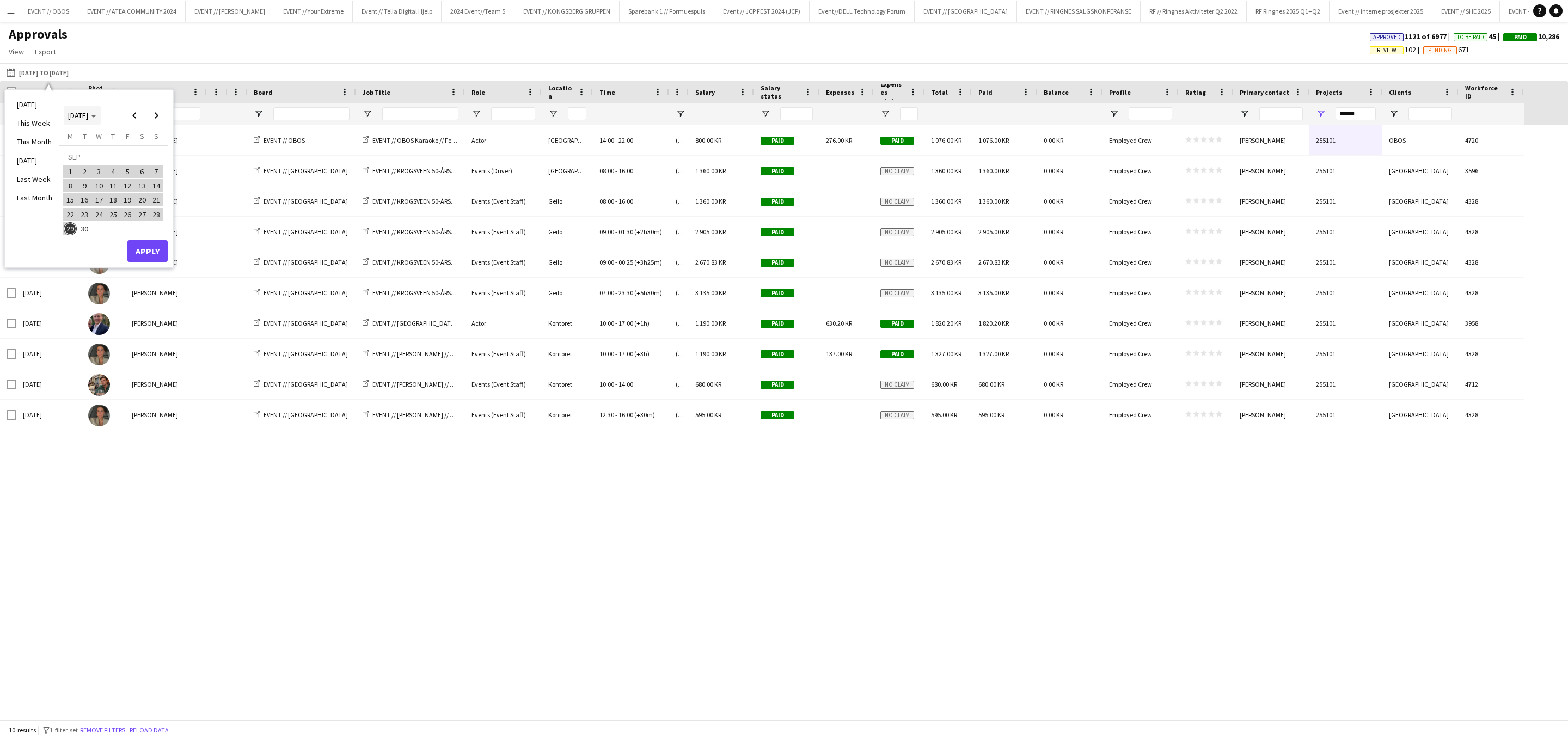
click at [83, 115] on span "[DATE]" at bounding box center [78, 115] width 20 height 10
click at [74, 171] on span "2024" at bounding box center [75, 171] width 23 height 13
click at [76, 156] on span "JAN" at bounding box center [75, 158] width 23 height 13
click at [74, 175] on span "1" at bounding box center [70, 171] width 13 height 13
click at [82, 118] on span "[DATE]" at bounding box center [78, 115] width 20 height 10
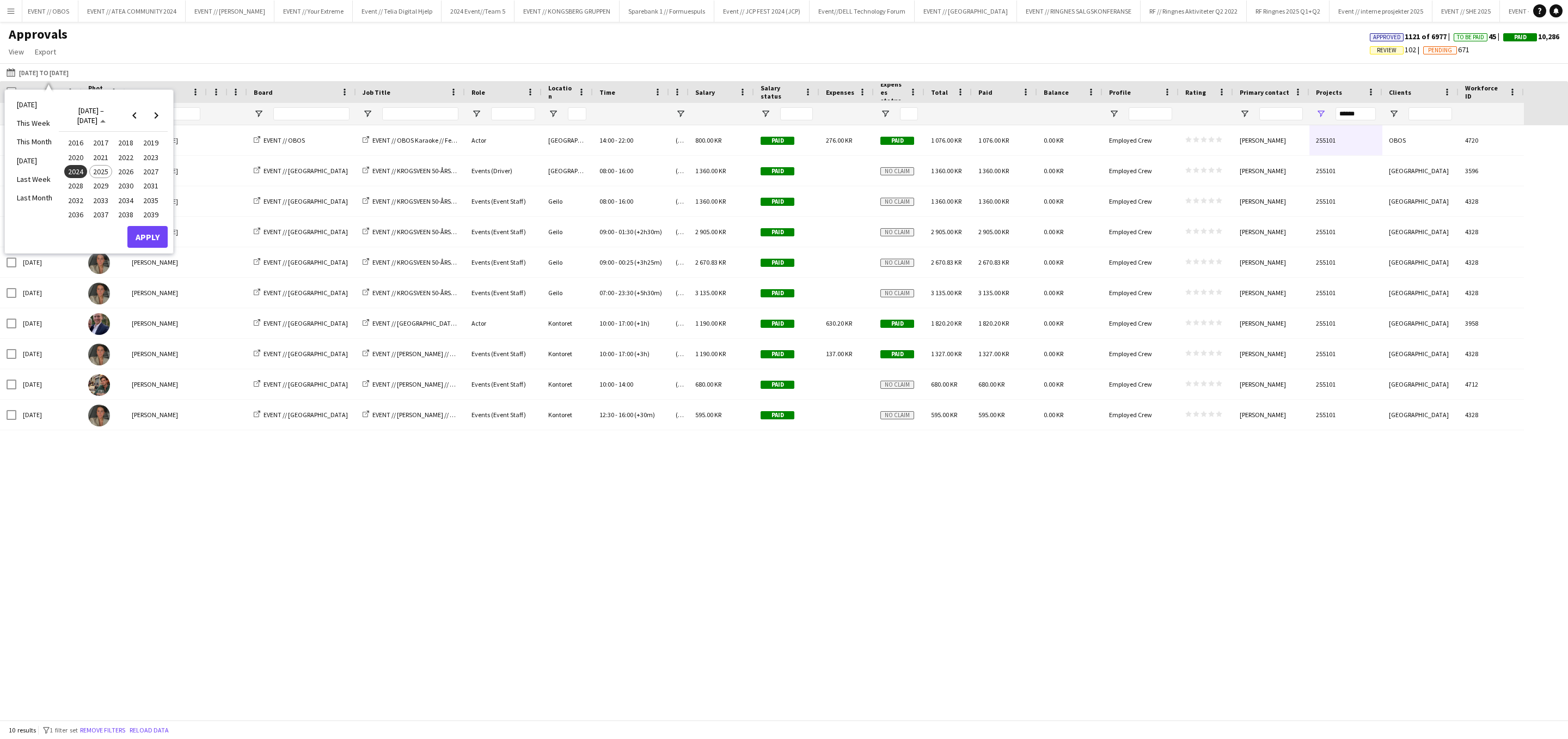
click at [77, 168] on span "2024" at bounding box center [75, 171] width 23 height 13
click at [148, 184] on span "DEC" at bounding box center [151, 186] width 23 height 13
click at [85, 231] on span "31" at bounding box center [85, 231] width 13 height 13
click at [161, 257] on button "Apply" at bounding box center [148, 253] width 41 height 22
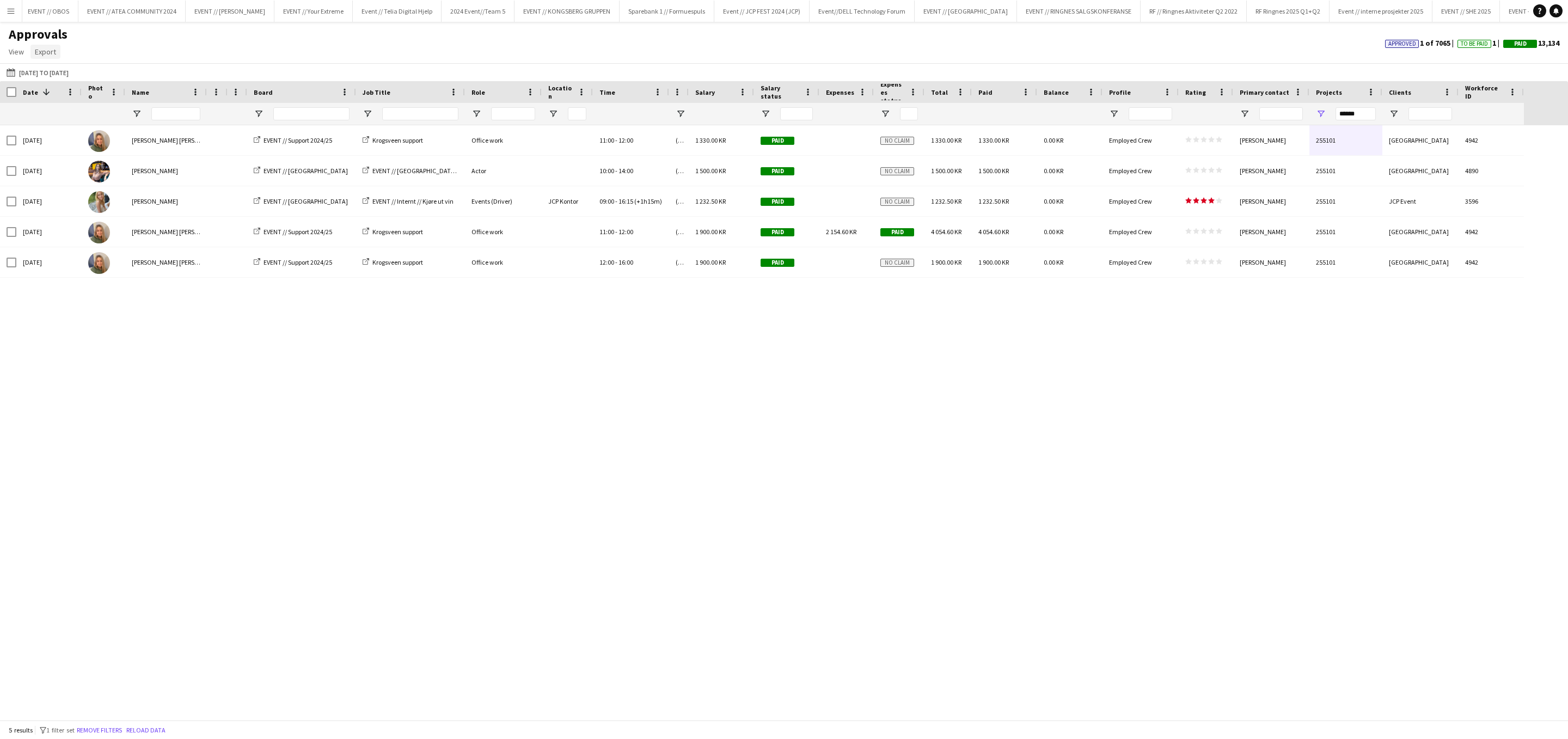
click at [46, 53] on span "Export" at bounding box center [45, 52] width 21 height 10
click at [85, 76] on span "Export as XLSX" at bounding box center [63, 76] width 47 height 10
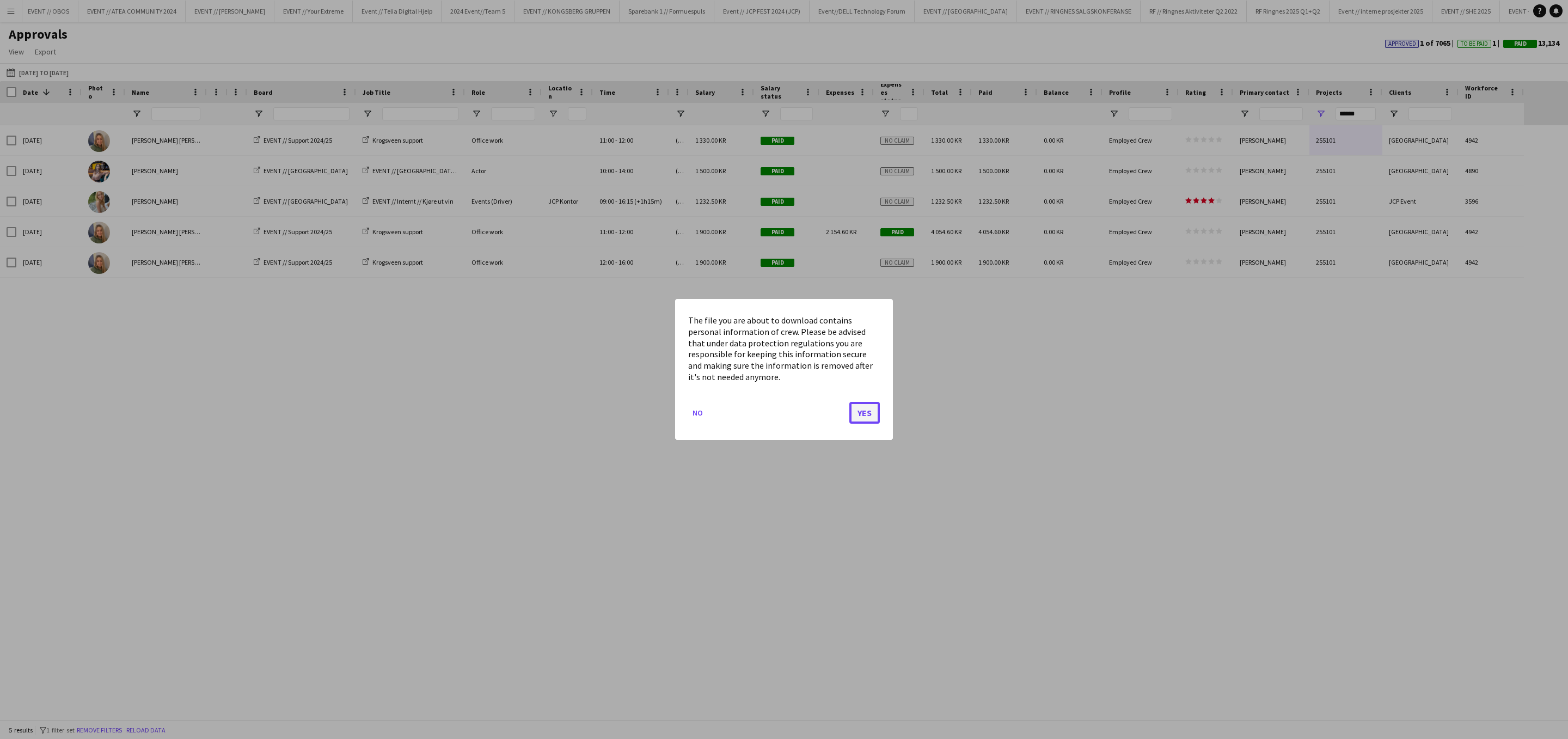
click at [865, 404] on button "Yes" at bounding box center [864, 413] width 31 height 22
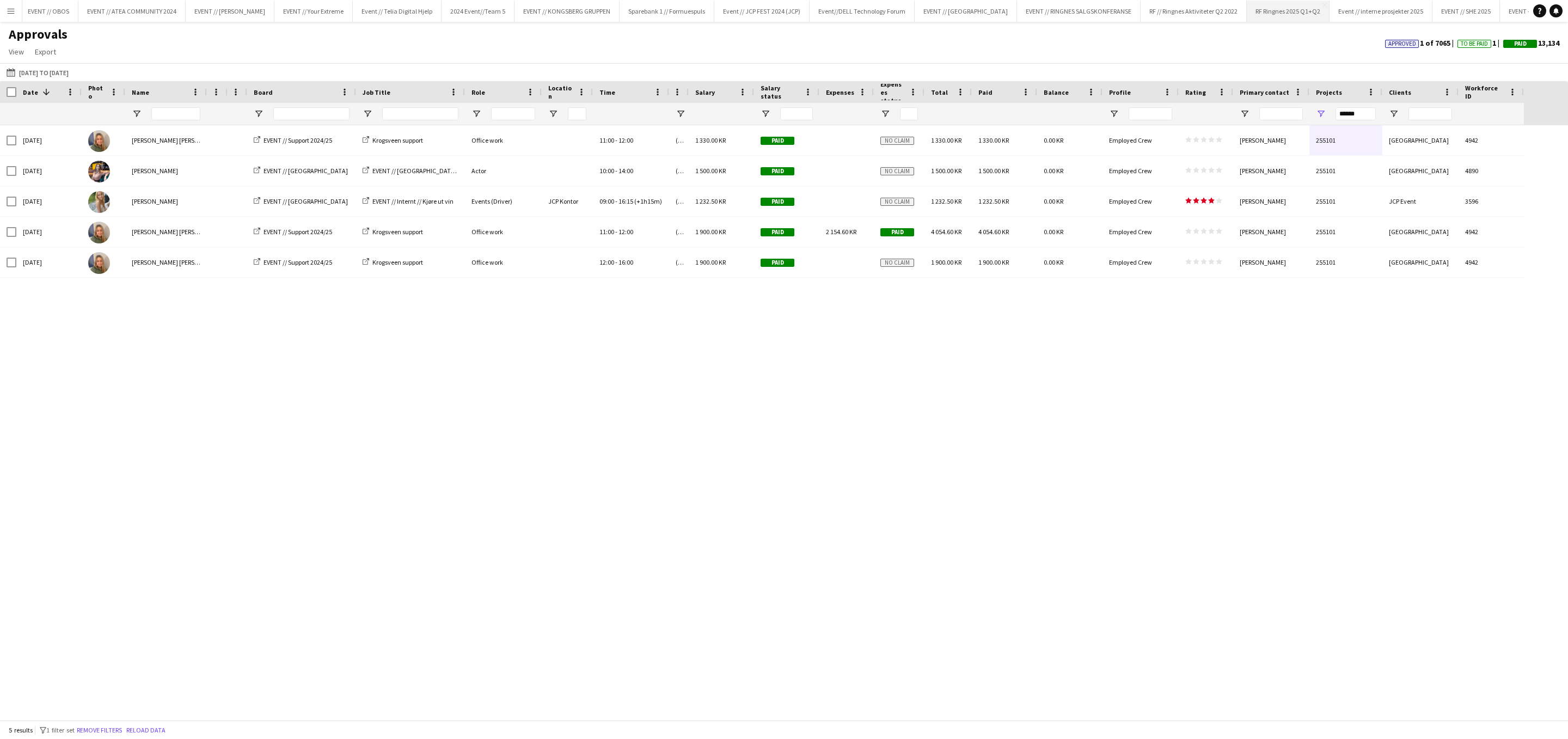
click at [1045, 3] on button "RF Ringnes 2025 Q1+Q2 Close" at bounding box center [1288, 11] width 83 height 21
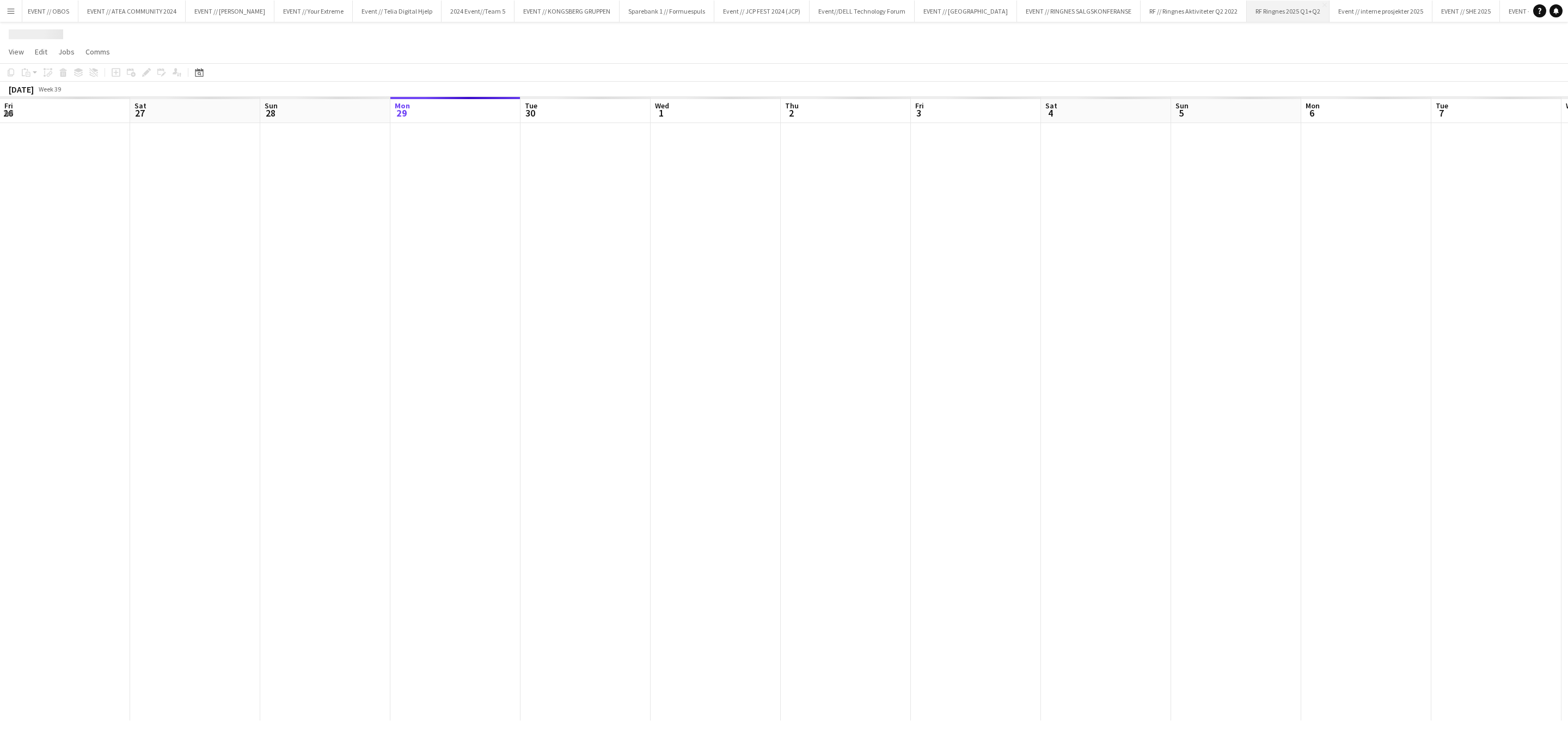
scroll to position [0, 261]
